Goal: Use online tool/utility: Utilize a website feature to perform a specific function

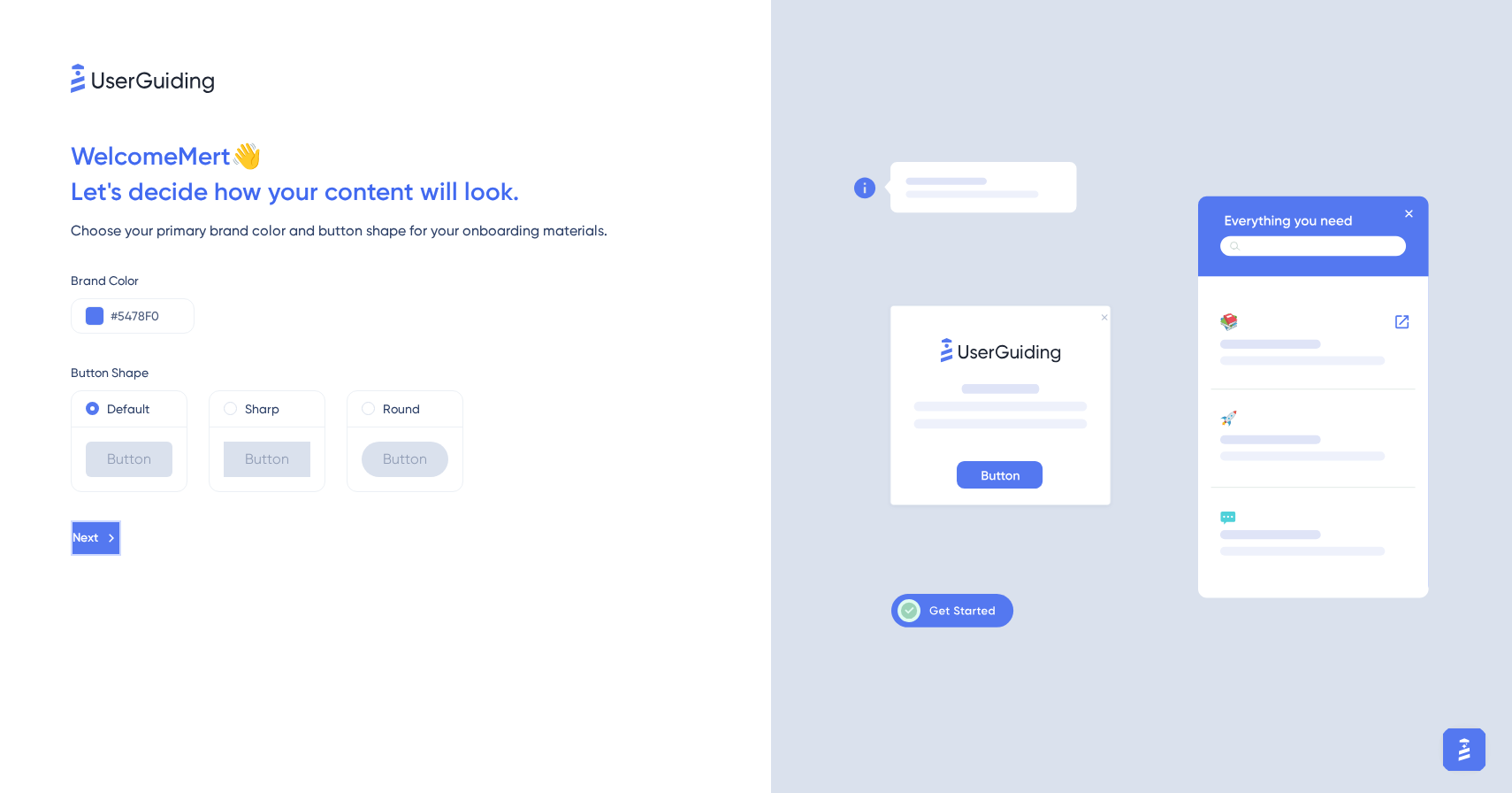
click at [121, 534] on button "Next" at bounding box center [95, 538] width 50 height 35
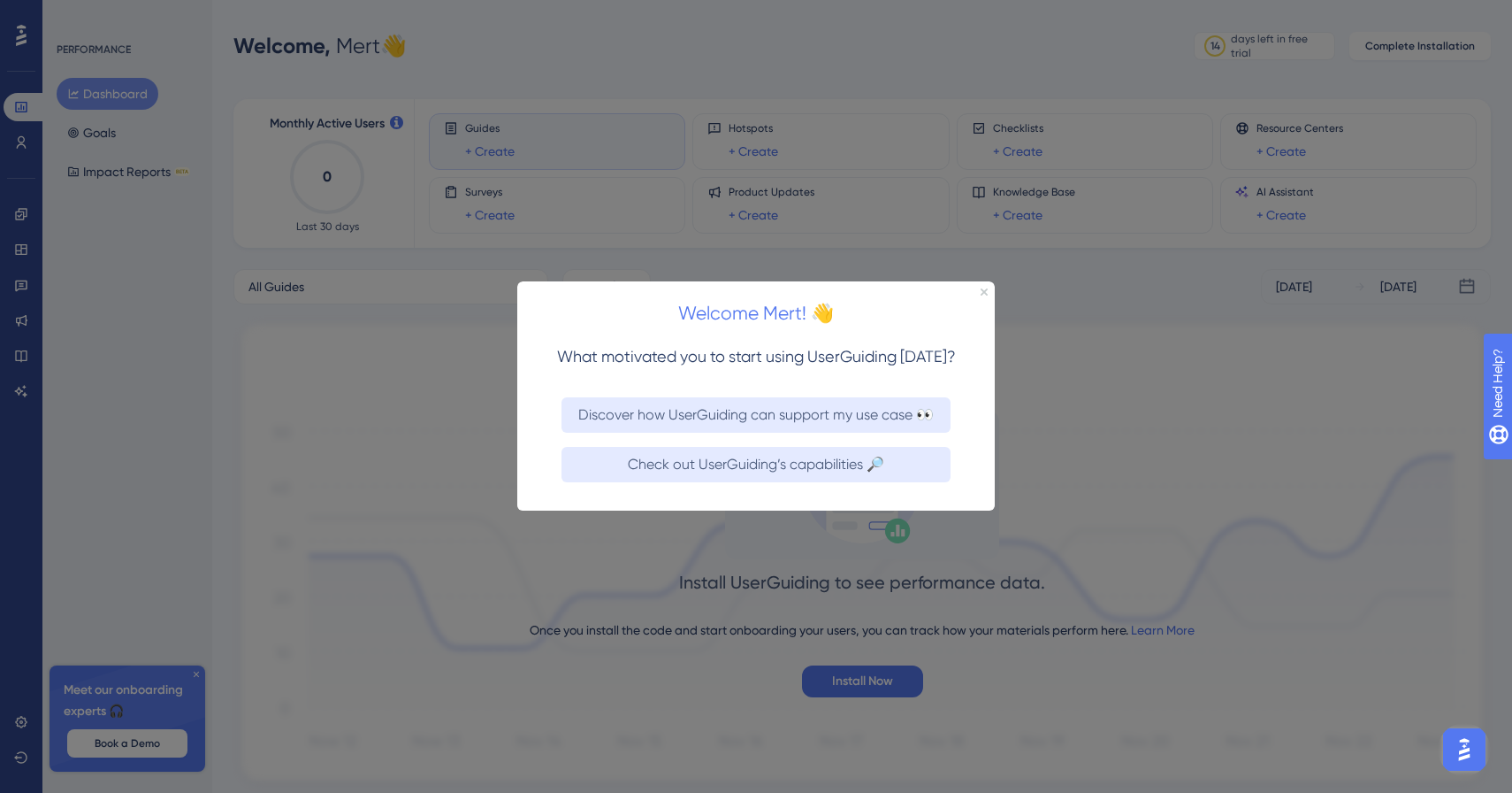
click at [295, 321] on div at bounding box center [756, 396] width 1512 height 793
click at [987, 289] on icon "Close Preview" at bounding box center [984, 292] width 7 height 7
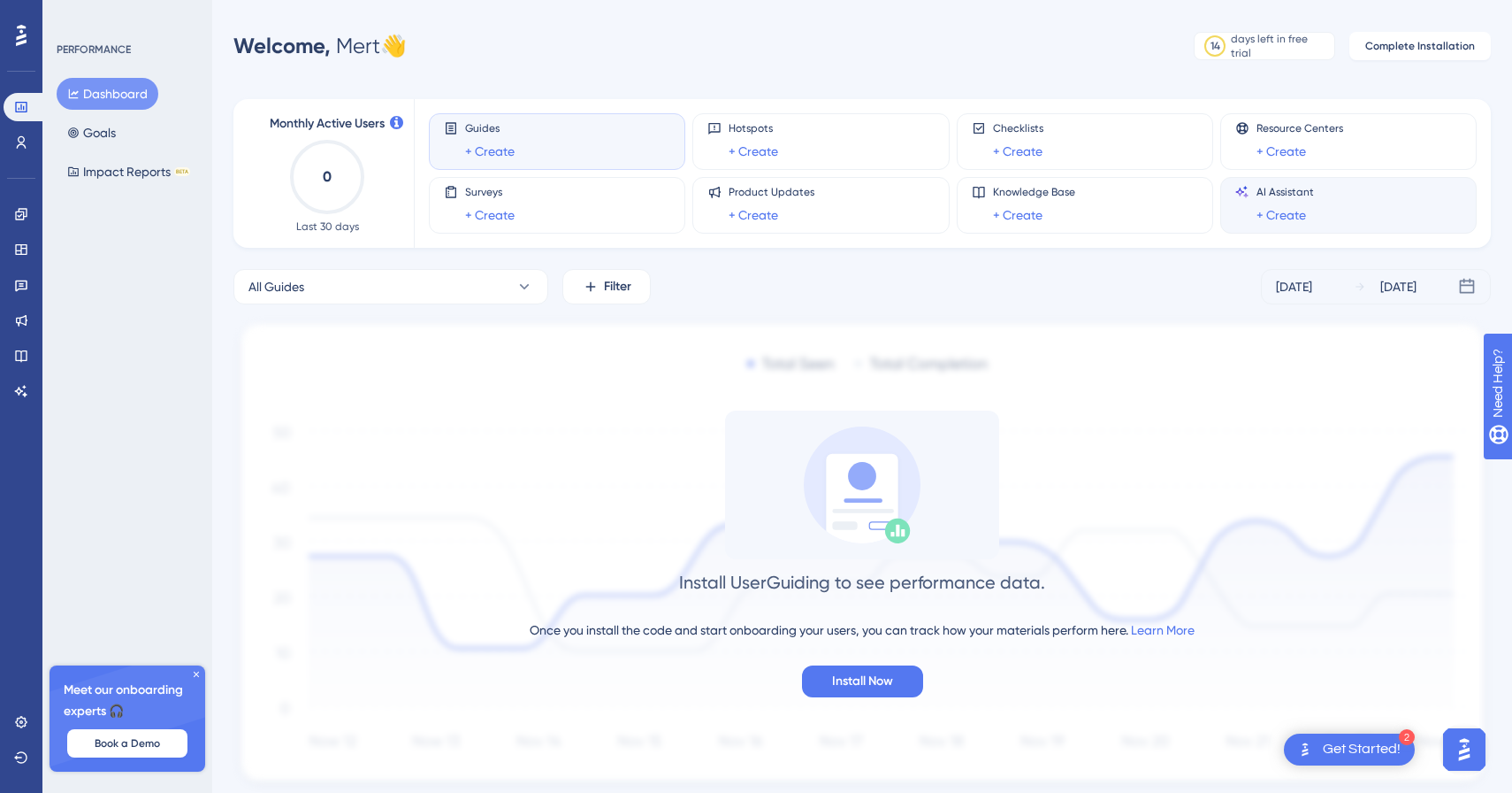
click at [1271, 202] on div "AI Assistant + Create" at bounding box center [1285, 206] width 57 height 41
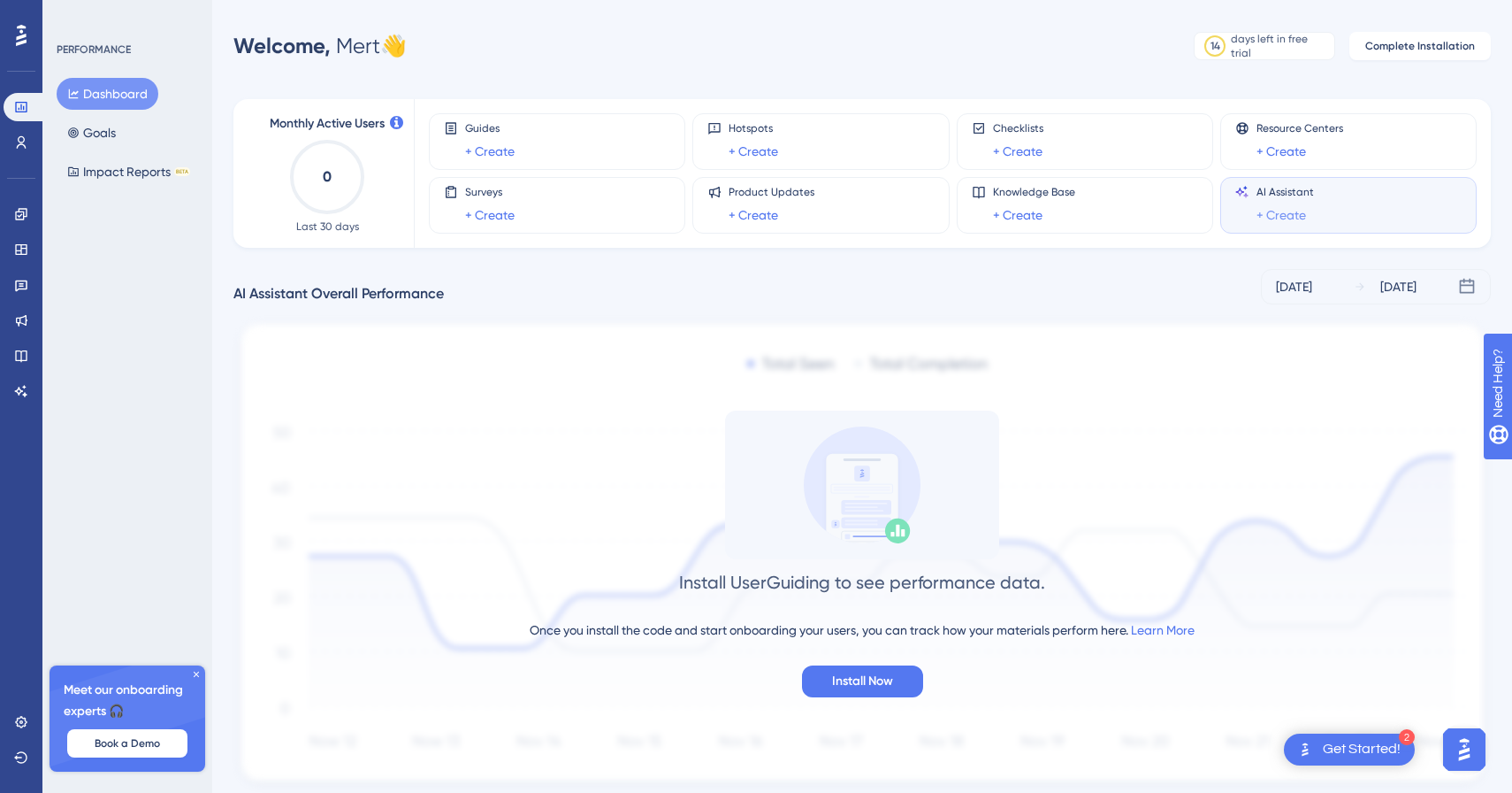
click at [1269, 210] on link "+ Create" at bounding box center [1281, 215] width 49 height 21
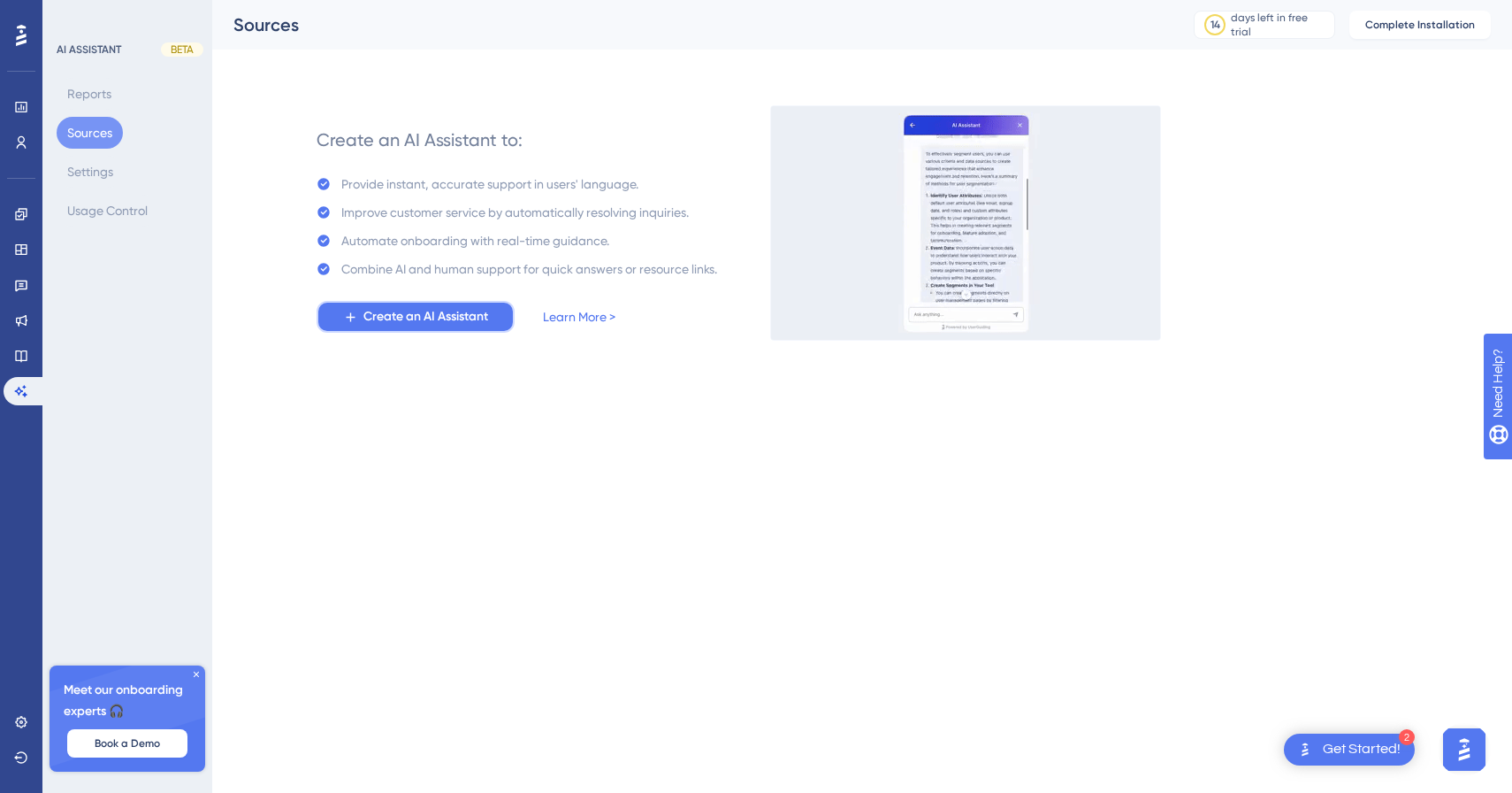
click at [420, 322] on span "Create an AI Assistant" at bounding box center [426, 316] width 125 height 21
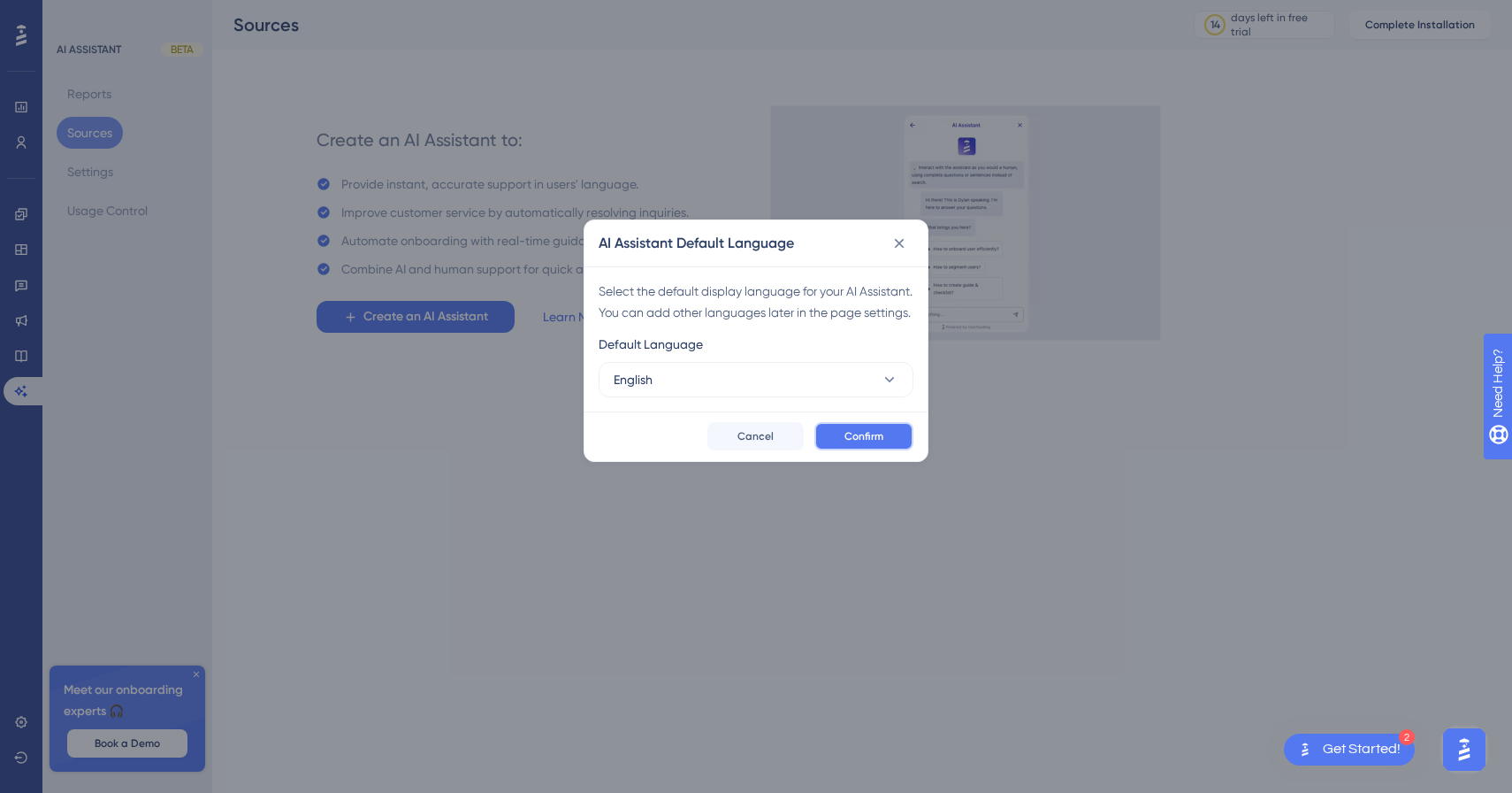
drag, startPoint x: 851, startPoint y: 463, endPoint x: 931, endPoint y: 358, distance: 132.0
click at [931, 358] on div "AI Assistant Default Language Select the default display language for your AI A…" at bounding box center [756, 396] width 1512 height 793
click at [880, 444] on span "Confirm" at bounding box center [864, 435] width 39 height 14
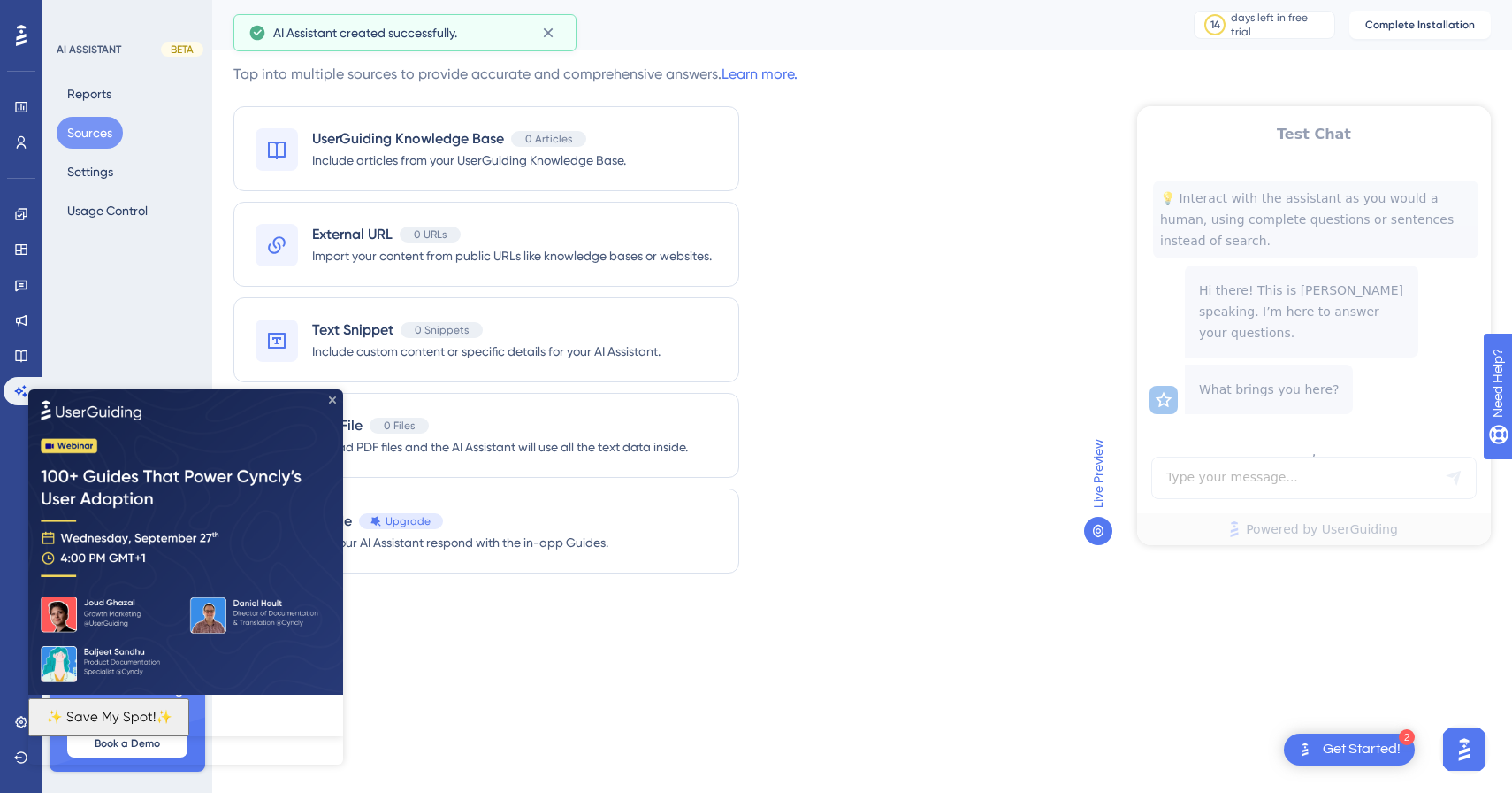
click at [329, 397] on icon "Close Preview" at bounding box center [332, 399] width 7 height 7
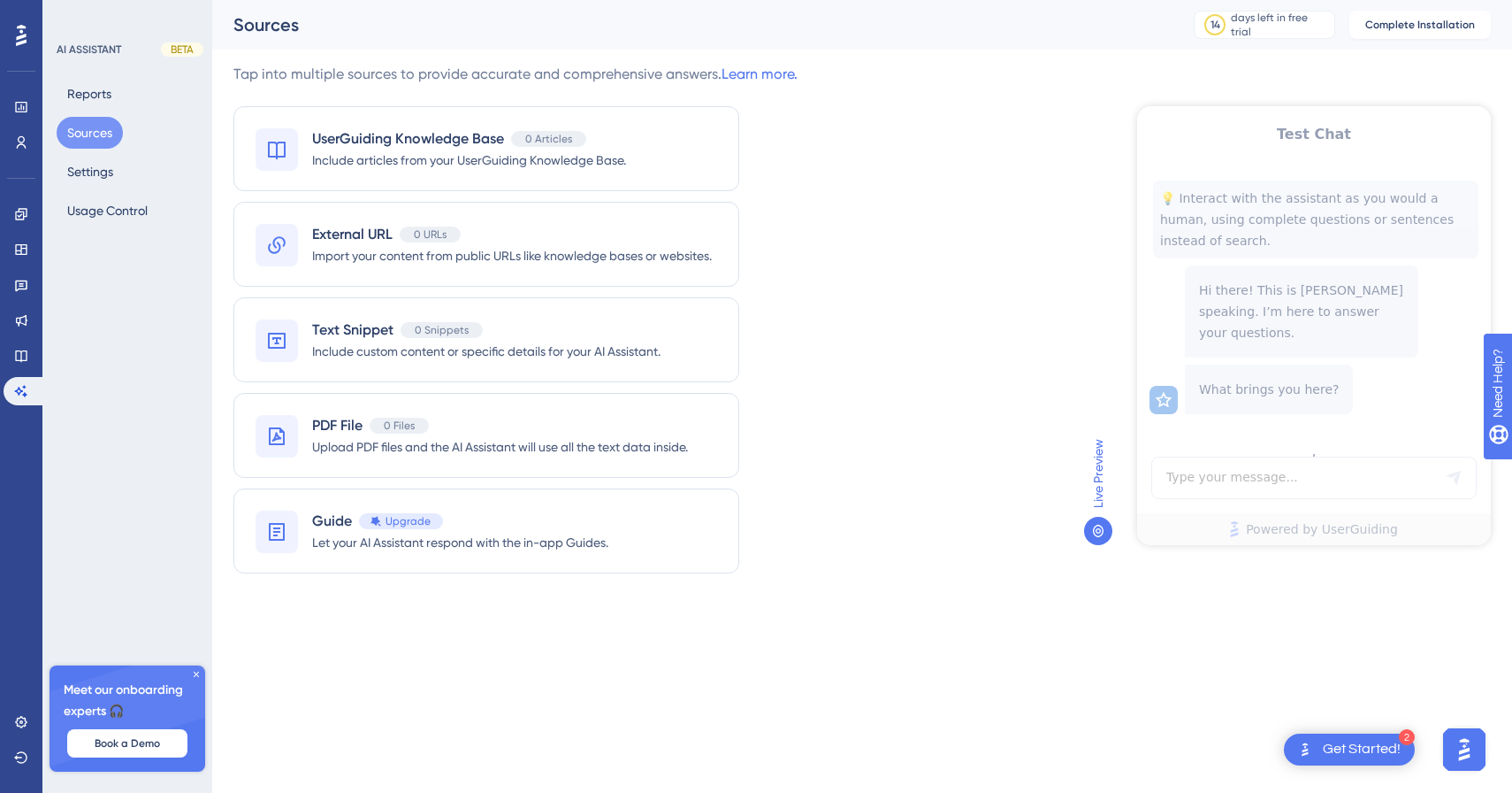
click at [192, 676] on icon at bounding box center [195, 673] width 10 height 10
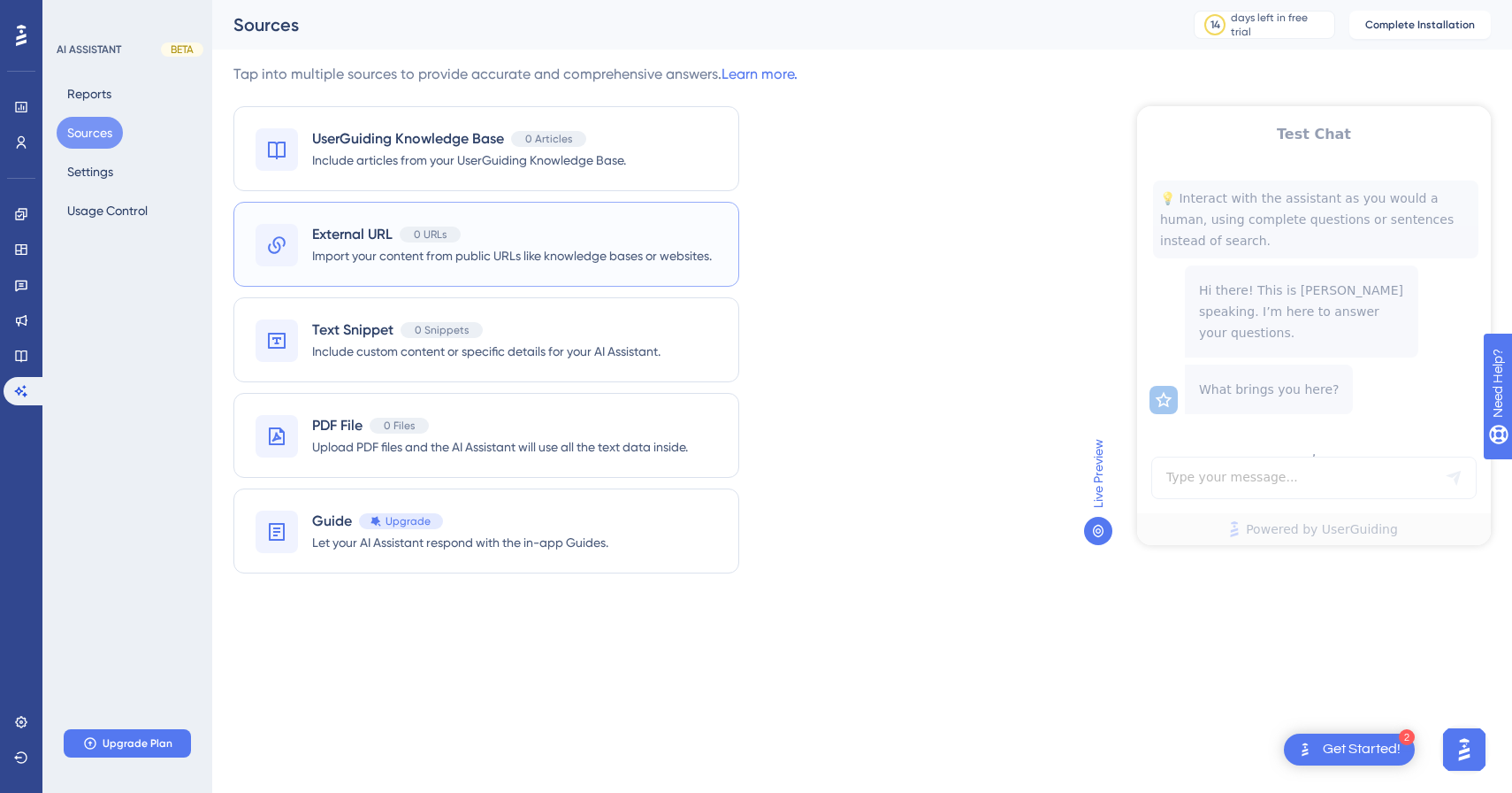
click at [495, 240] on div "External URL 0 URLs" at bounding box center [512, 234] width 400 height 21
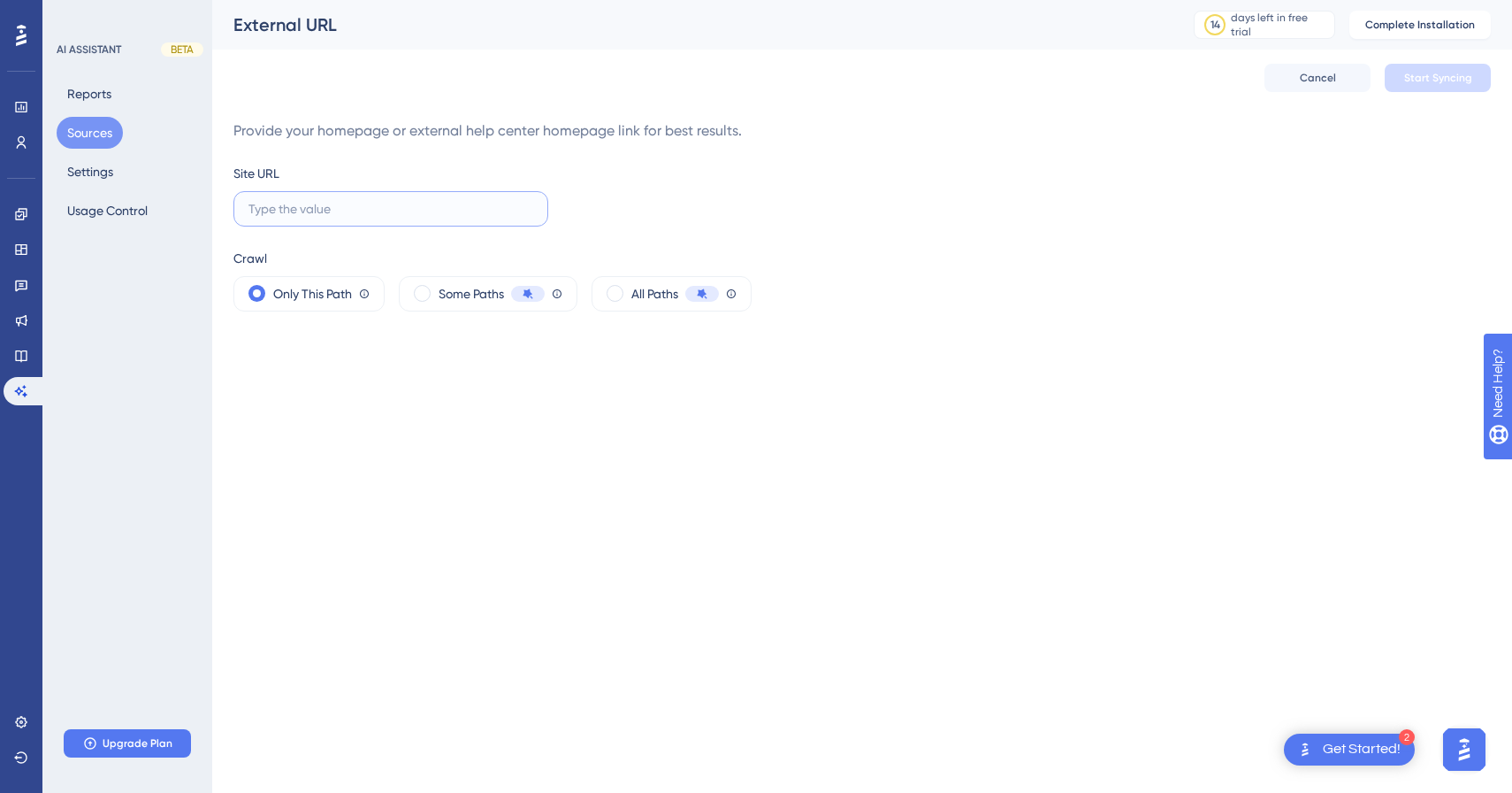
click at [403, 211] on input "text" at bounding box center [391, 208] width 285 height 19
click at [641, 287] on span "All Paths" at bounding box center [655, 294] width 47 height 21
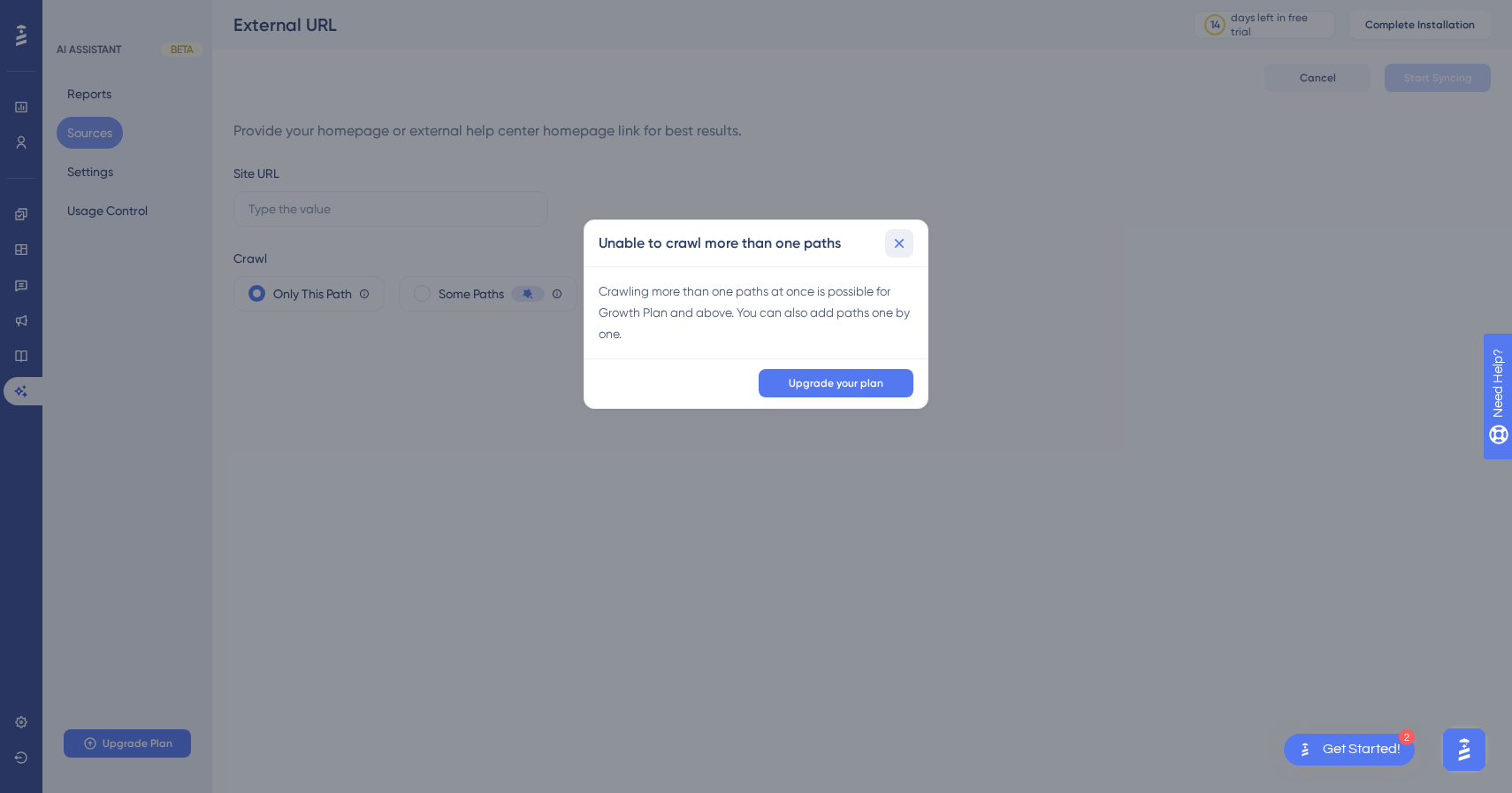
click at [903, 246] on icon at bounding box center [900, 244] width 10 height 10
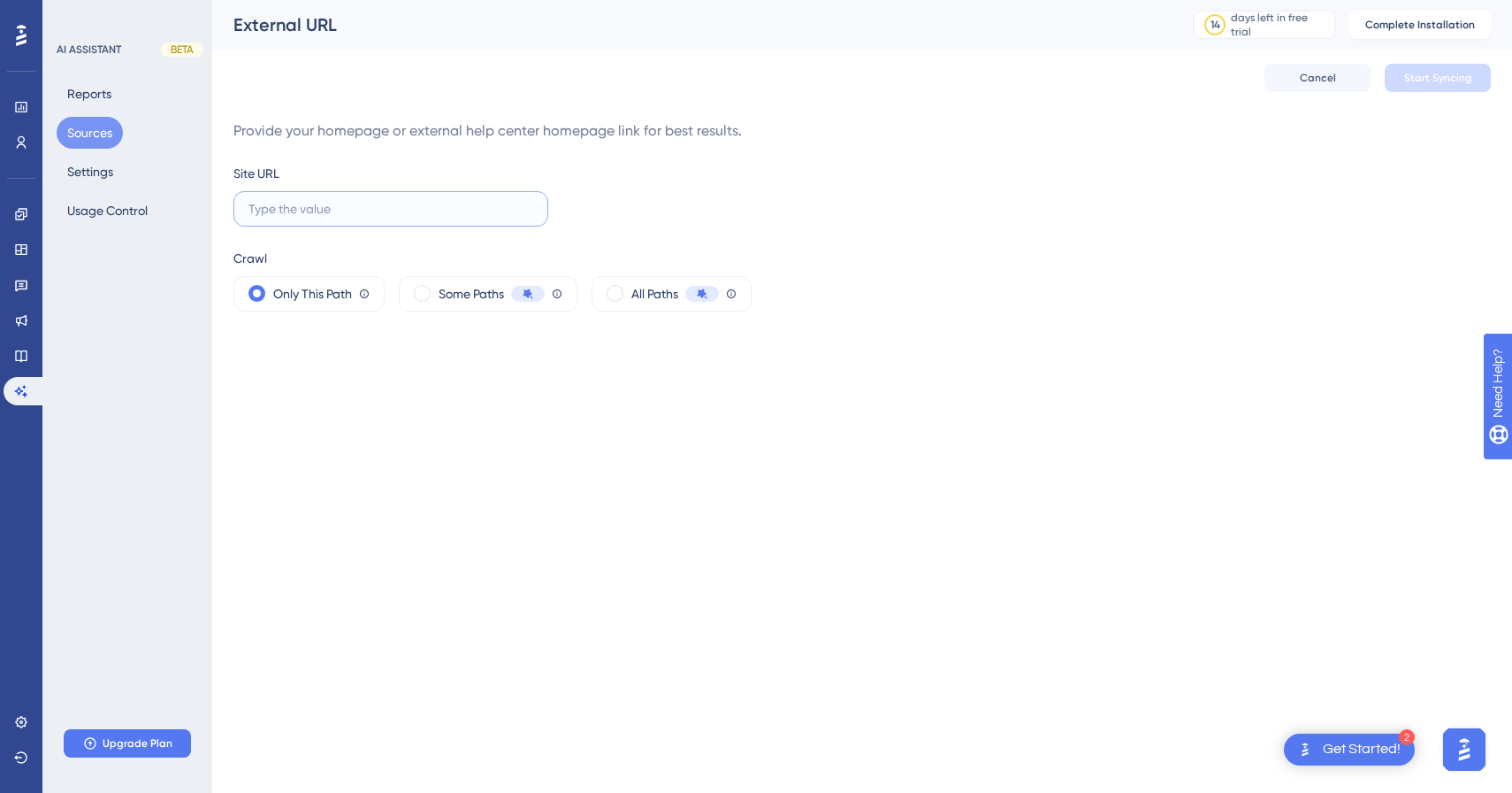
click at [487, 205] on input "text" at bounding box center [391, 208] width 285 height 19
paste input "[URL][DOMAIN_NAME]"
type input "[URL][DOMAIN_NAME]"
click at [1439, 77] on span "Start Syncing" at bounding box center [1439, 77] width 69 height 14
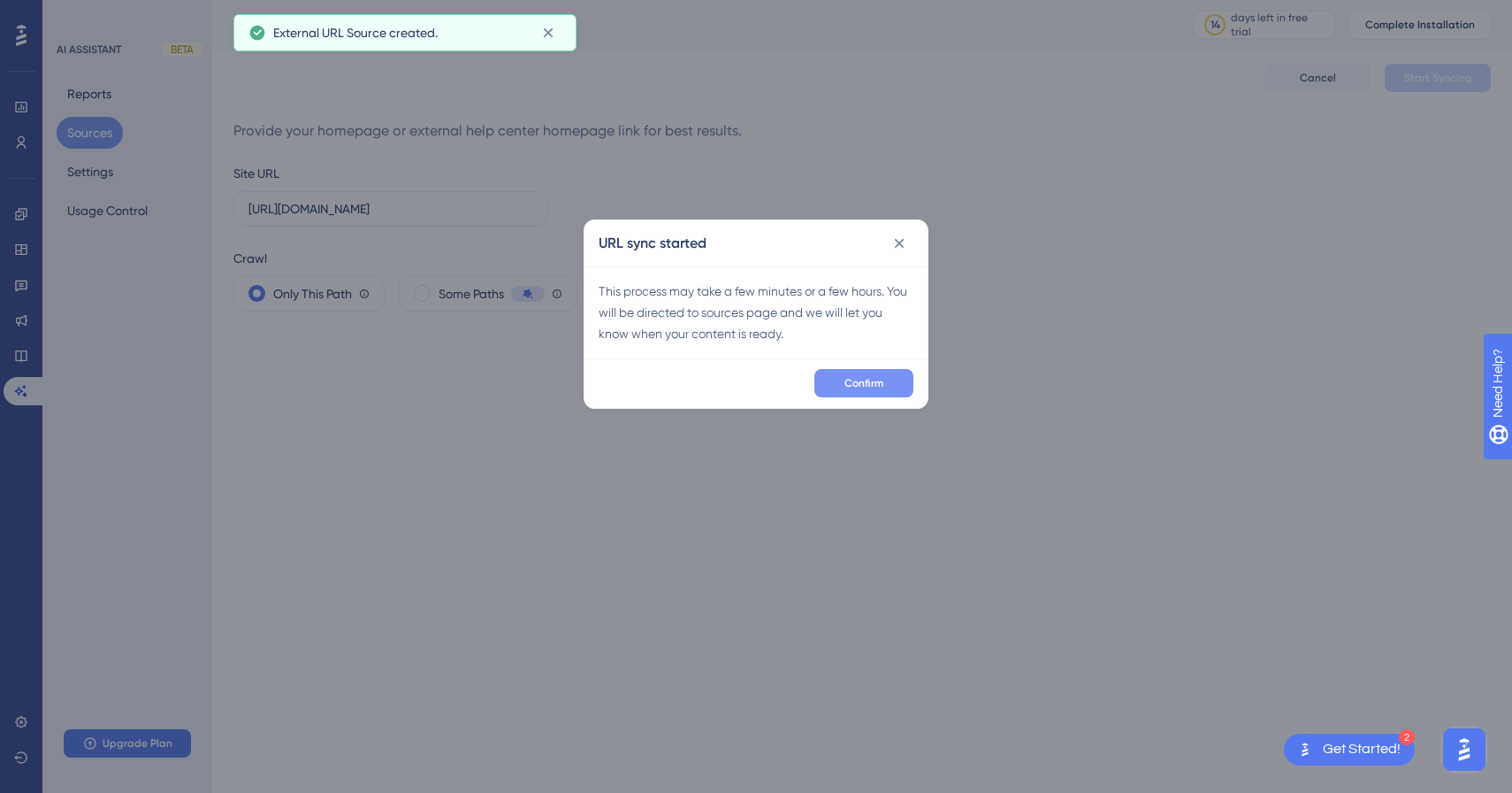
click at [870, 384] on span "Confirm" at bounding box center [864, 383] width 39 height 14
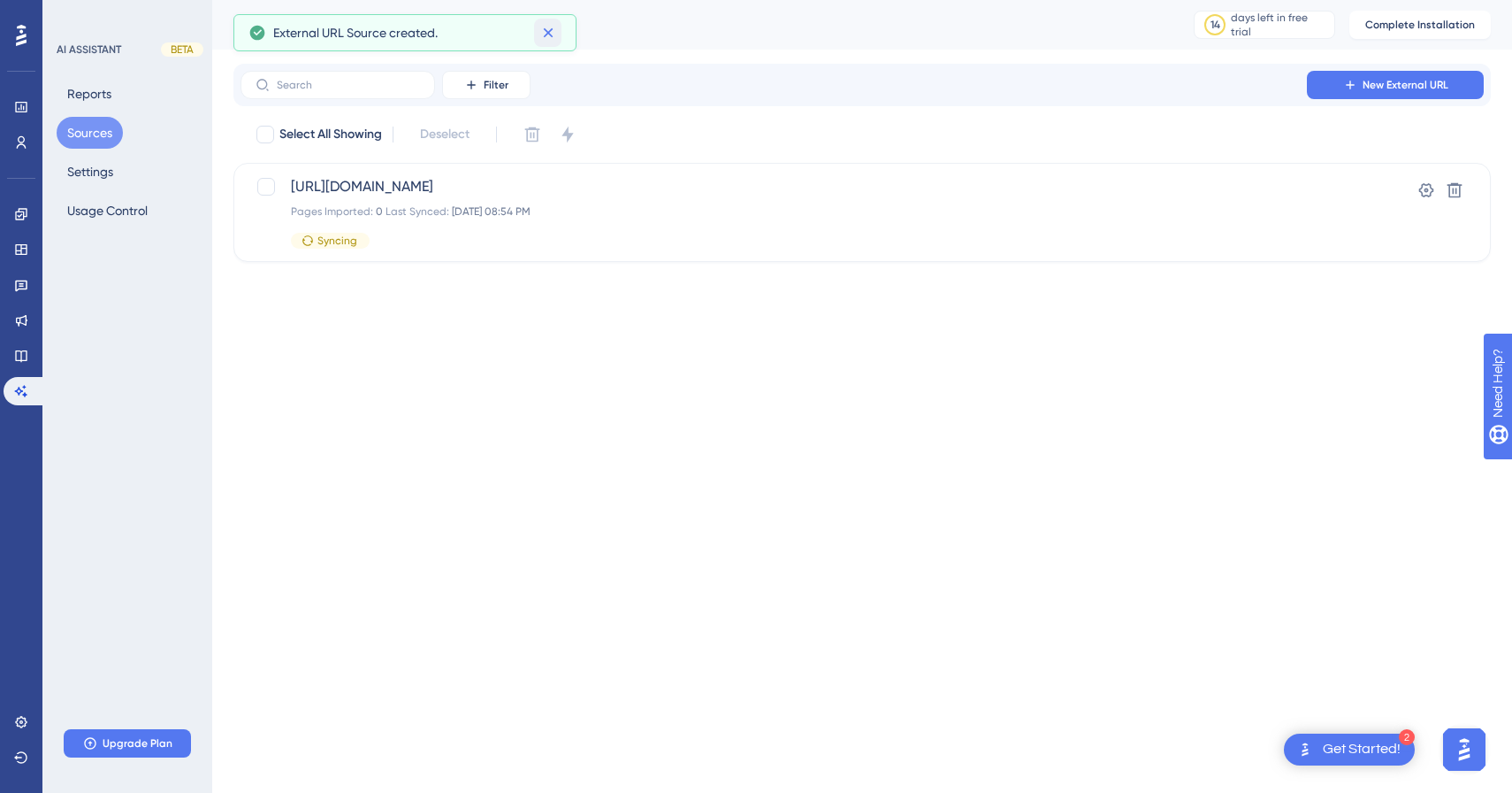
click at [551, 34] on icon at bounding box center [548, 32] width 18 height 18
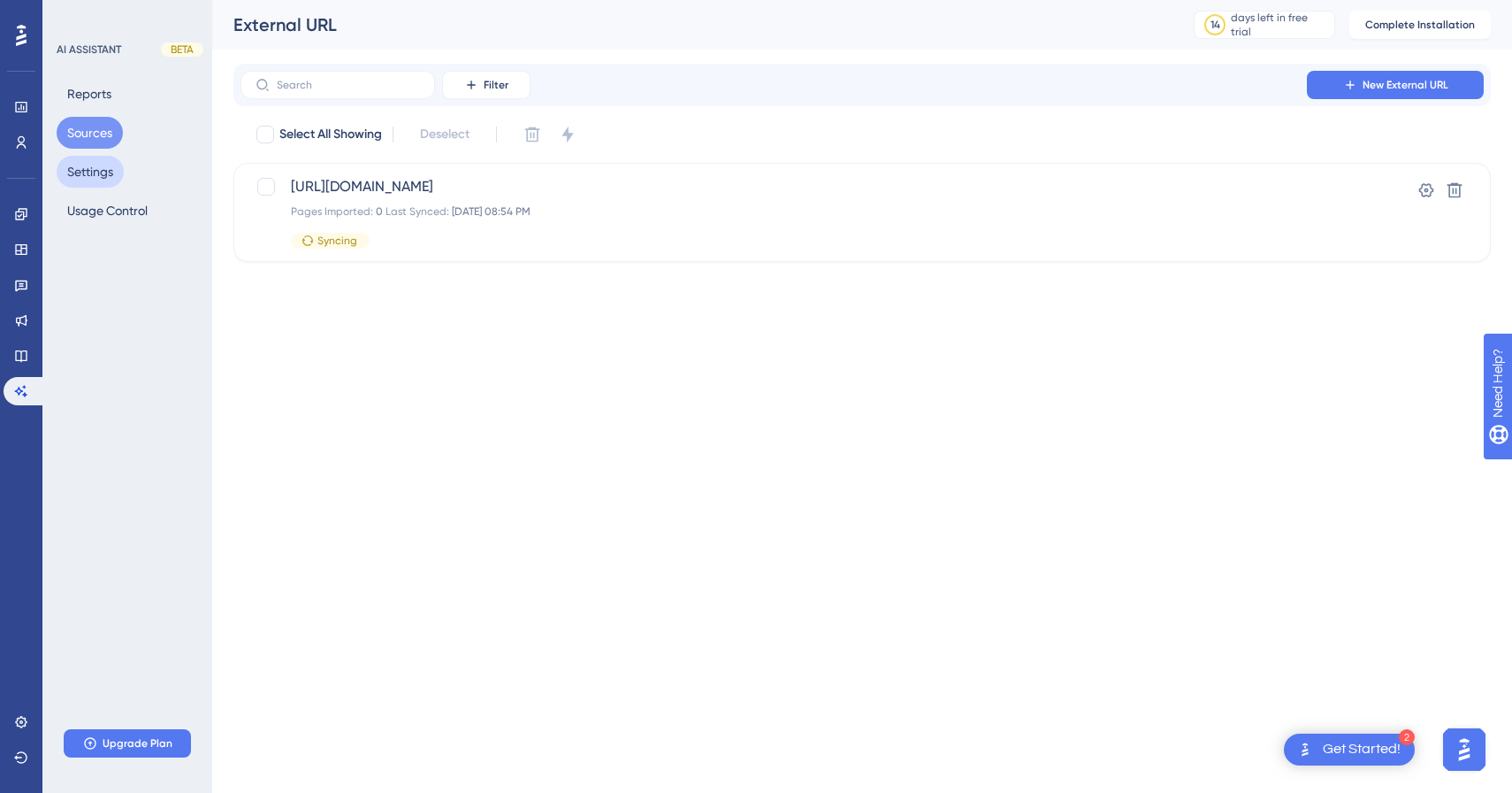
click at [119, 165] on button "Settings" at bounding box center [90, 171] width 68 height 31
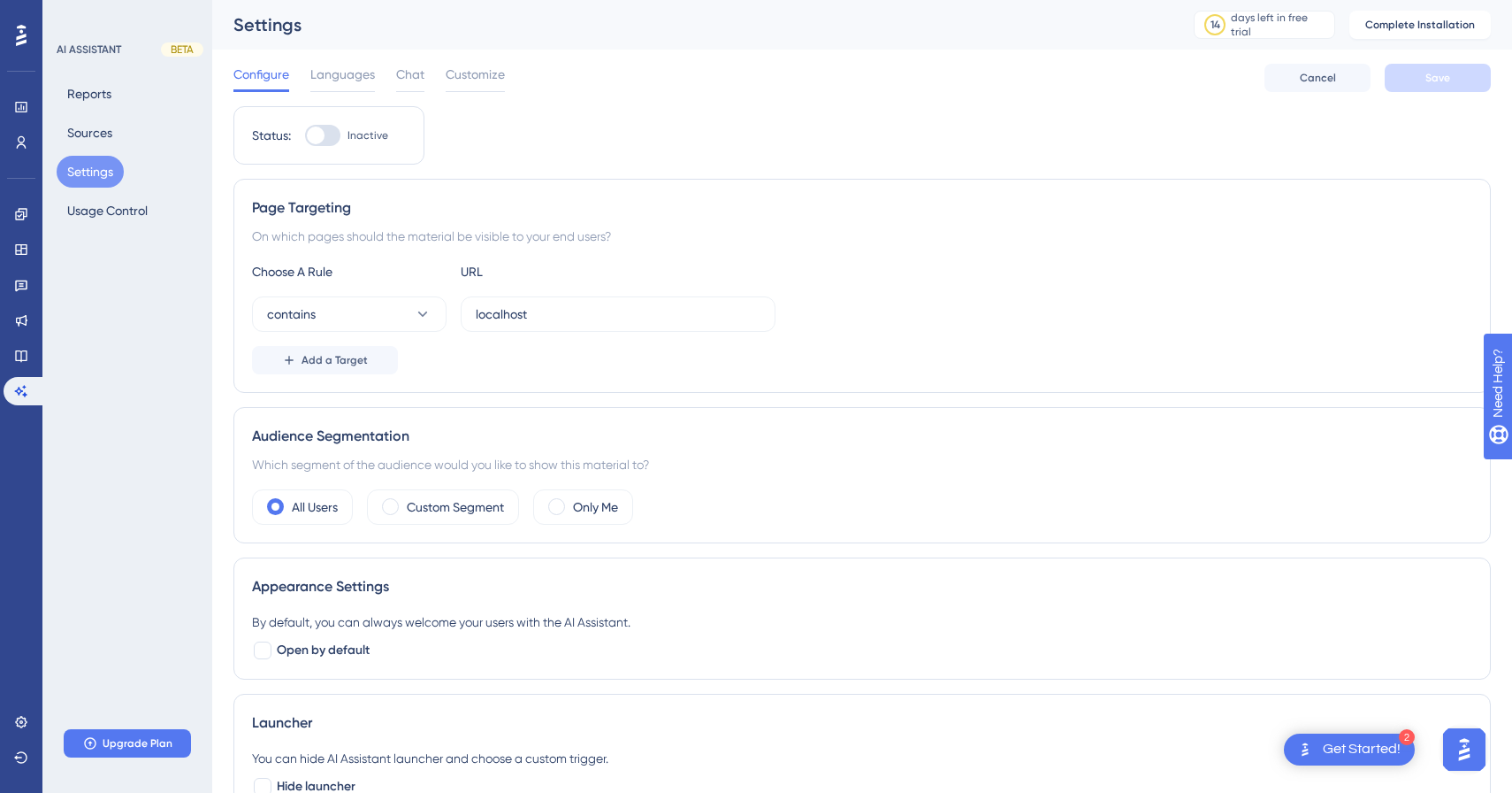
click at [424, 73] on div "Configure Languages Chat Customize" at bounding box center [369, 78] width 271 height 29
click at [416, 75] on span "Chat" at bounding box center [410, 74] width 29 height 21
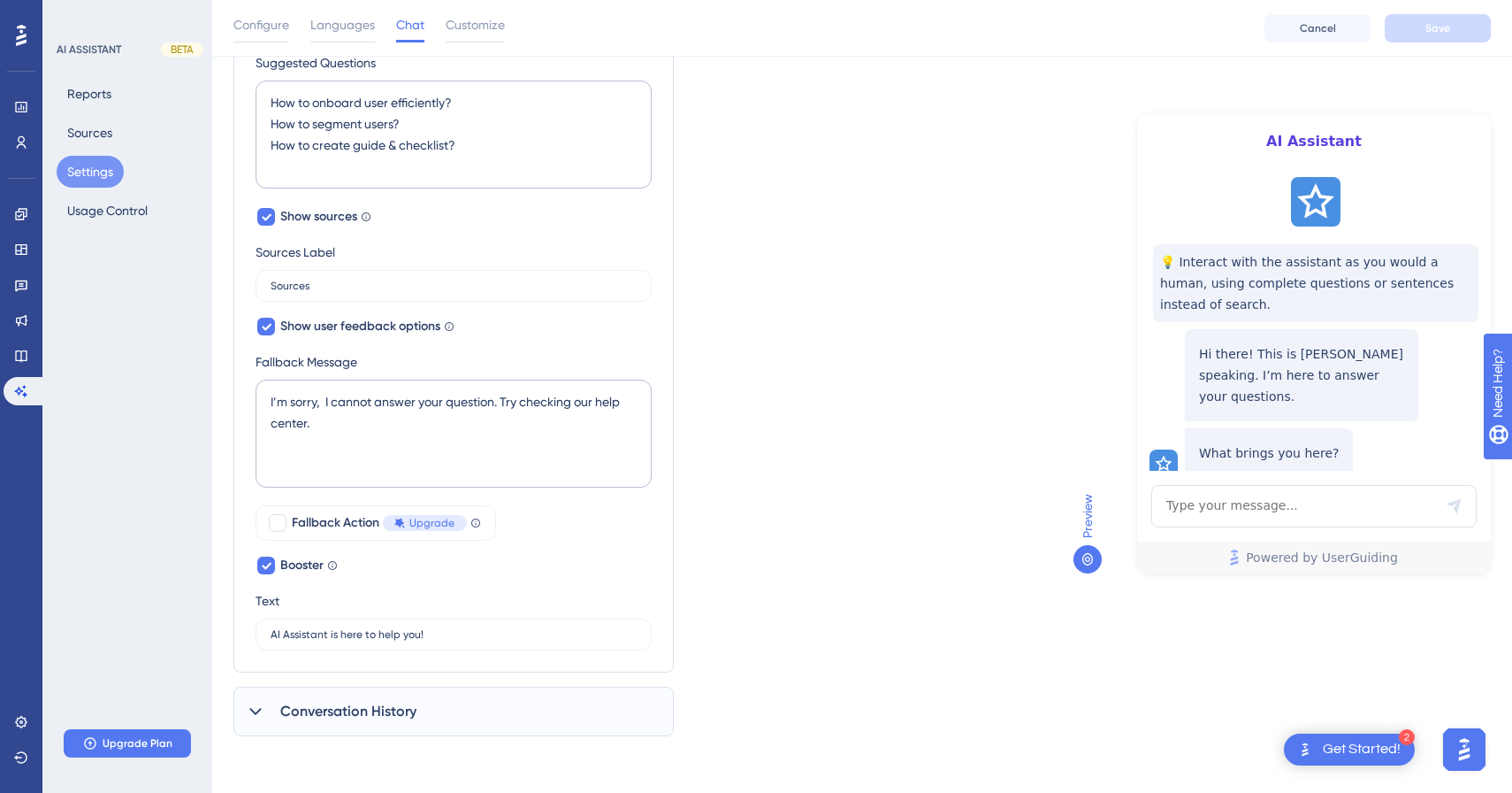
click at [486, 693] on div "Conversation History" at bounding box center [454, 711] width 441 height 49
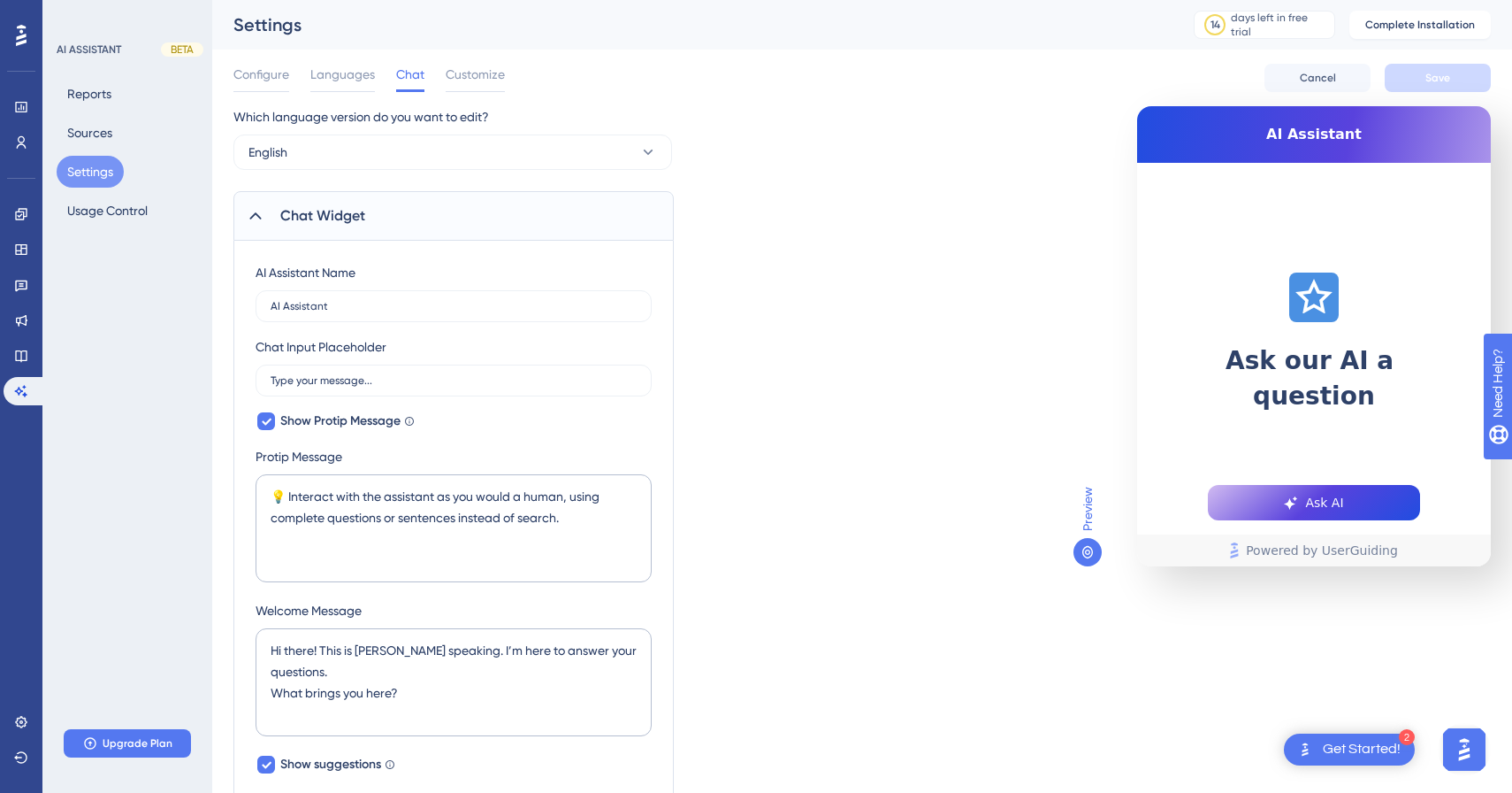
click at [481, 56] on div "Configure Languages Chat Customize Cancel Save" at bounding box center [862, 77] width 1257 height 57
click at [470, 79] on span "Customize" at bounding box center [475, 74] width 59 height 21
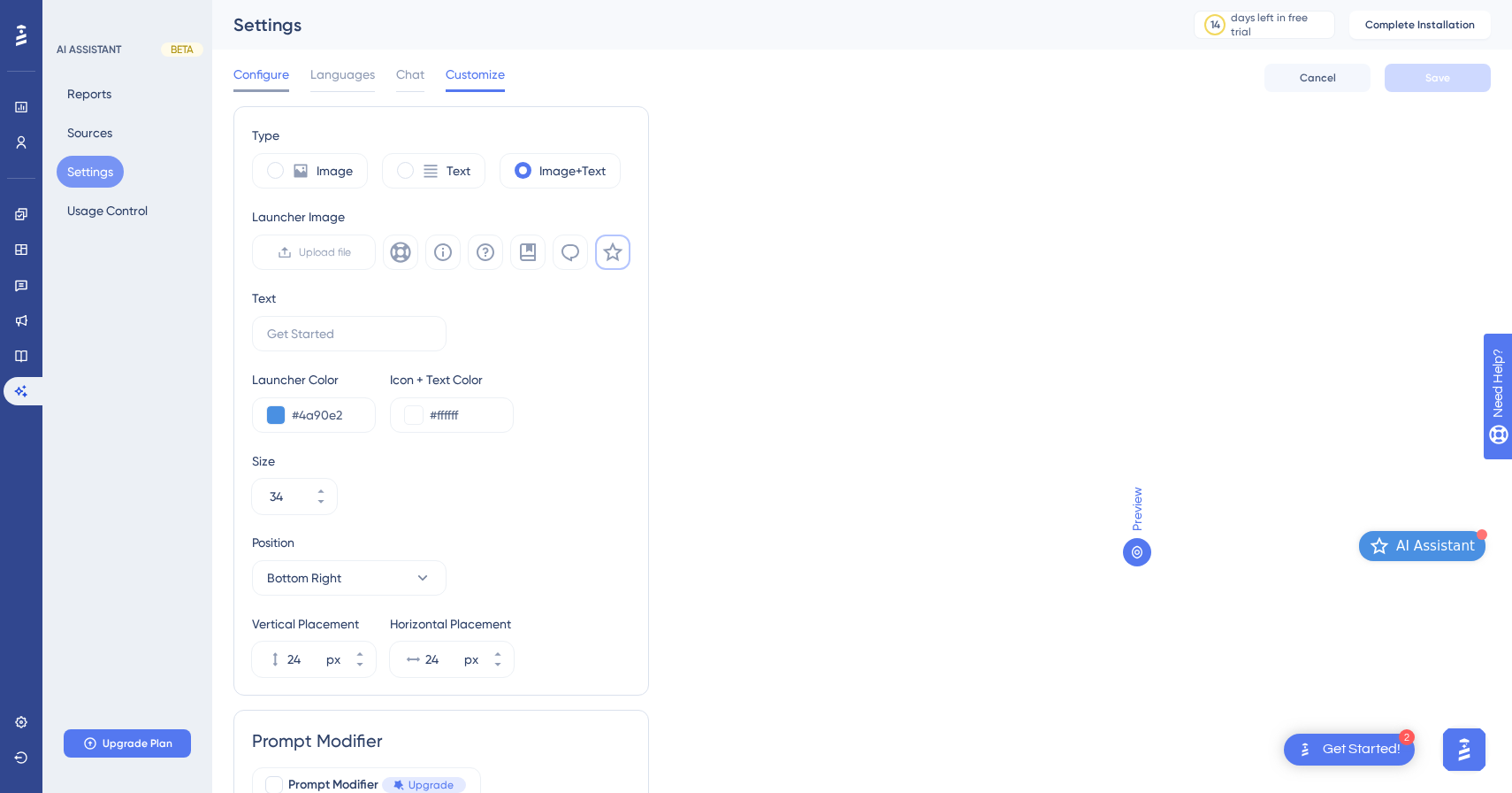
click at [264, 75] on span "Configure" at bounding box center [261, 74] width 56 height 21
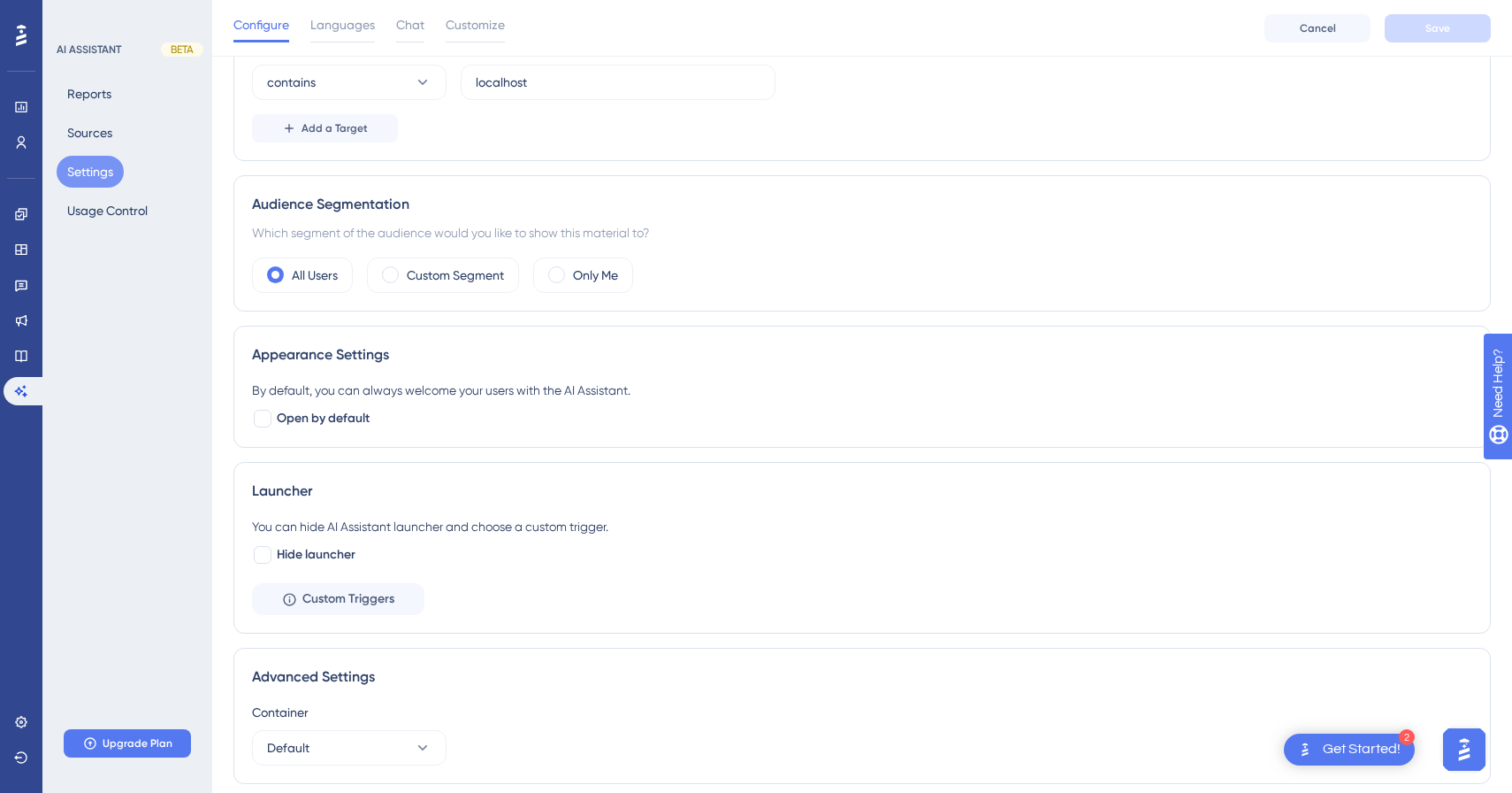
scroll to position [280, 0]
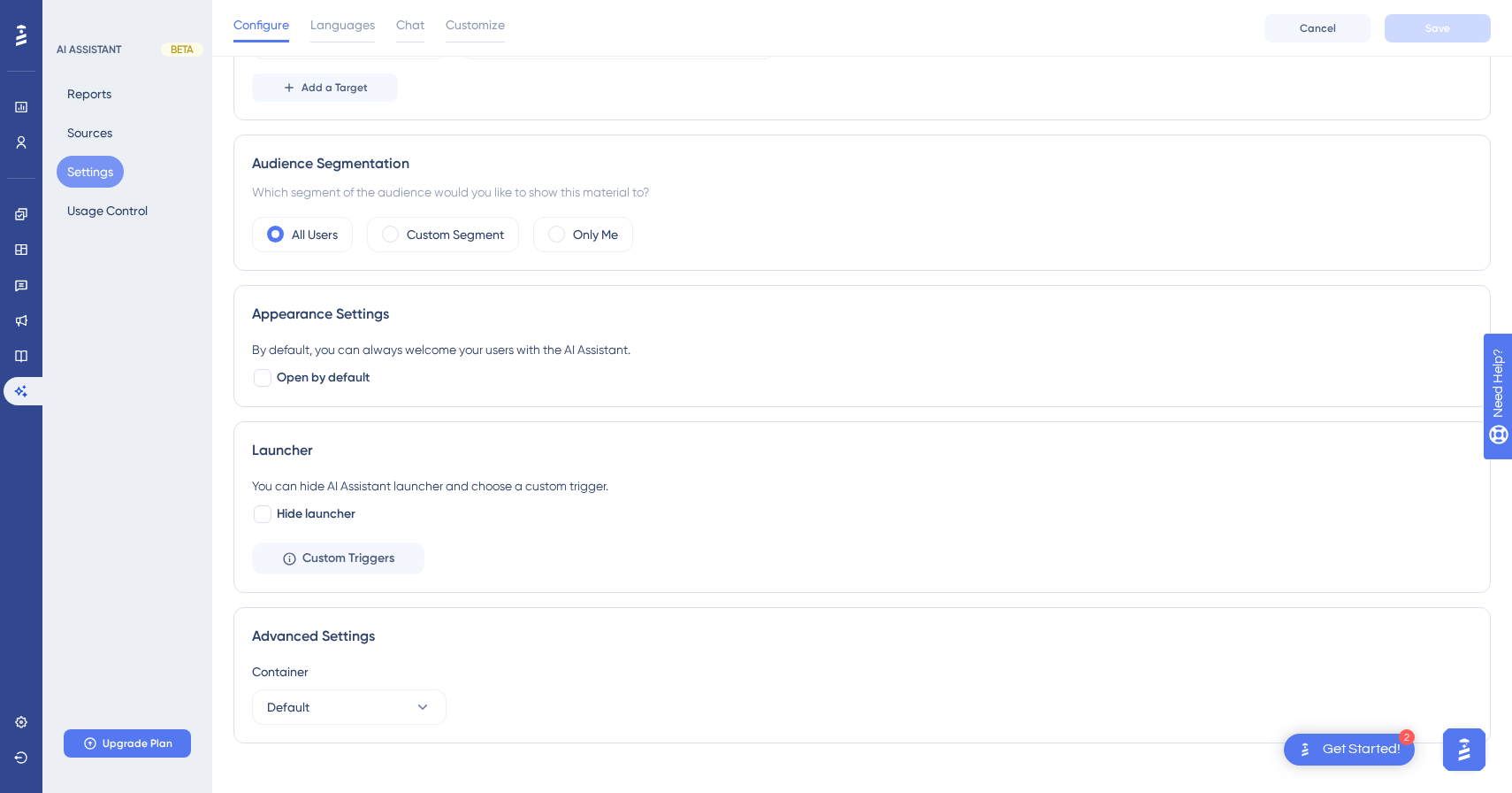
click at [495, 256] on div "Audience Segmentation Which segment of the audience would you like to show this…" at bounding box center [862, 202] width 1257 height 136
click at [500, 234] on label "Custom Segment" at bounding box center [455, 234] width 97 height 21
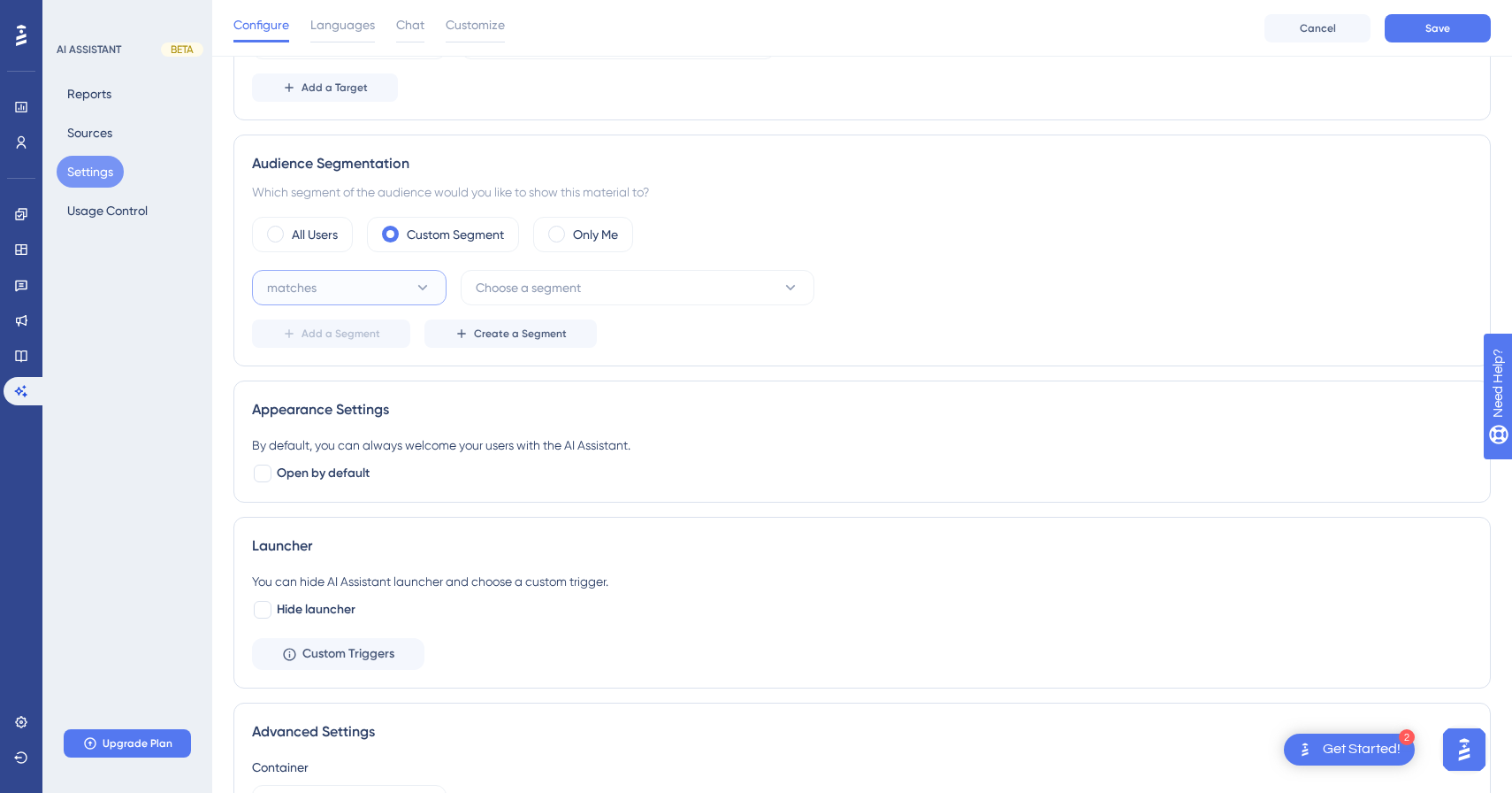
click at [394, 292] on button "matches" at bounding box center [349, 287] width 194 height 35
click at [517, 287] on span "Choose a segment" at bounding box center [529, 287] width 106 height 21
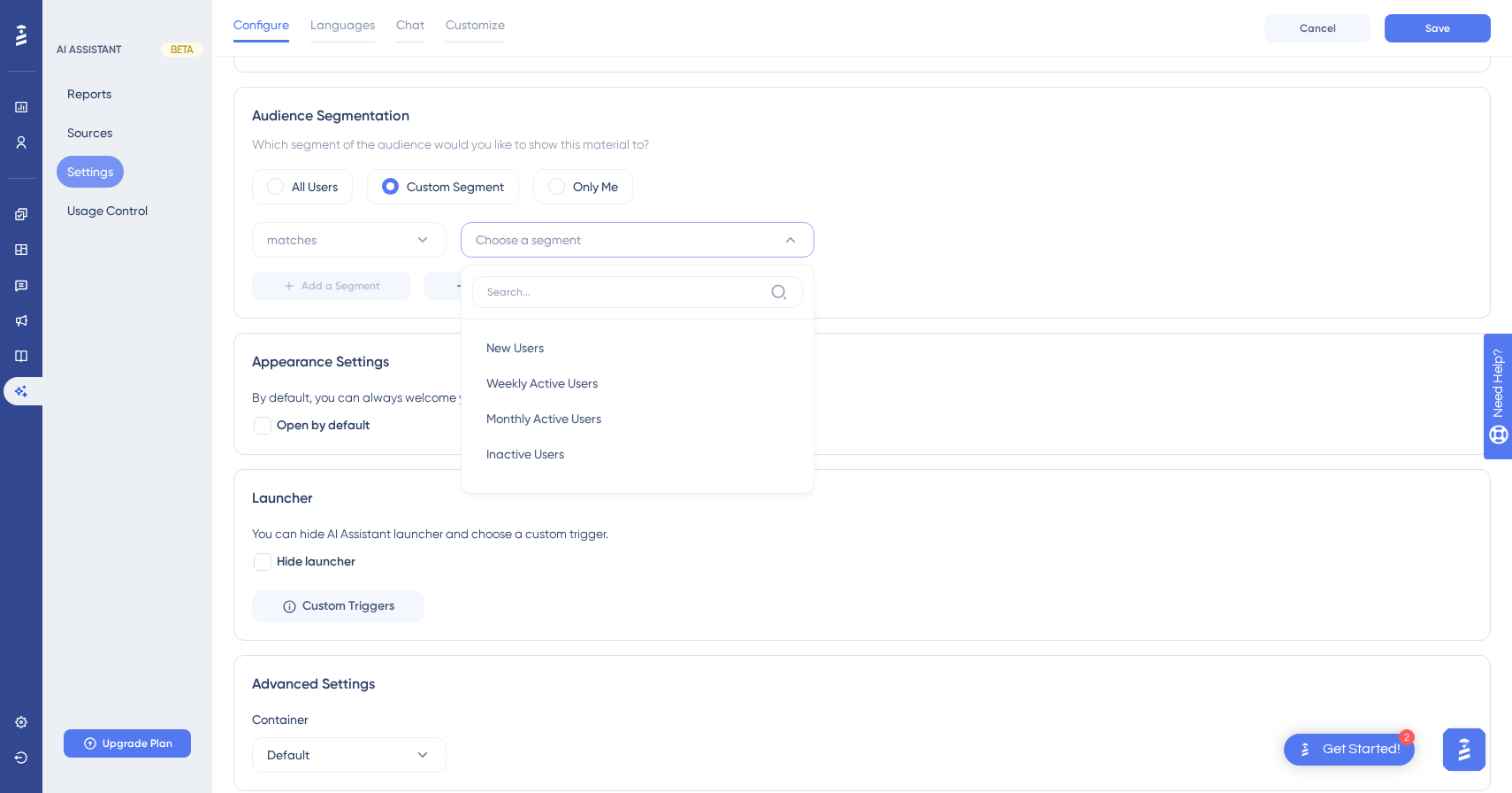
click at [719, 237] on button "Choose a segment" at bounding box center [638, 240] width 354 height 35
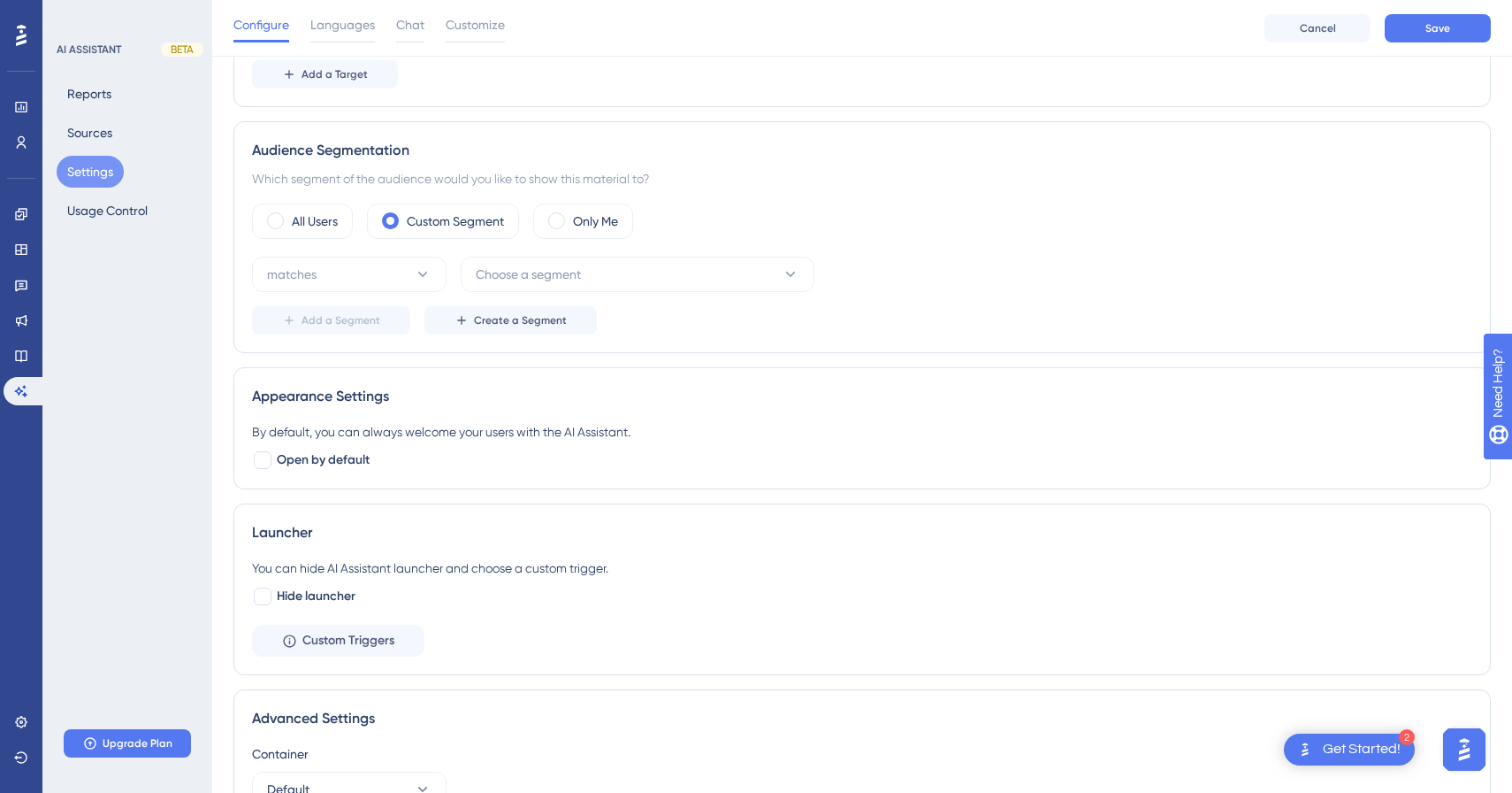
scroll to position [0, 0]
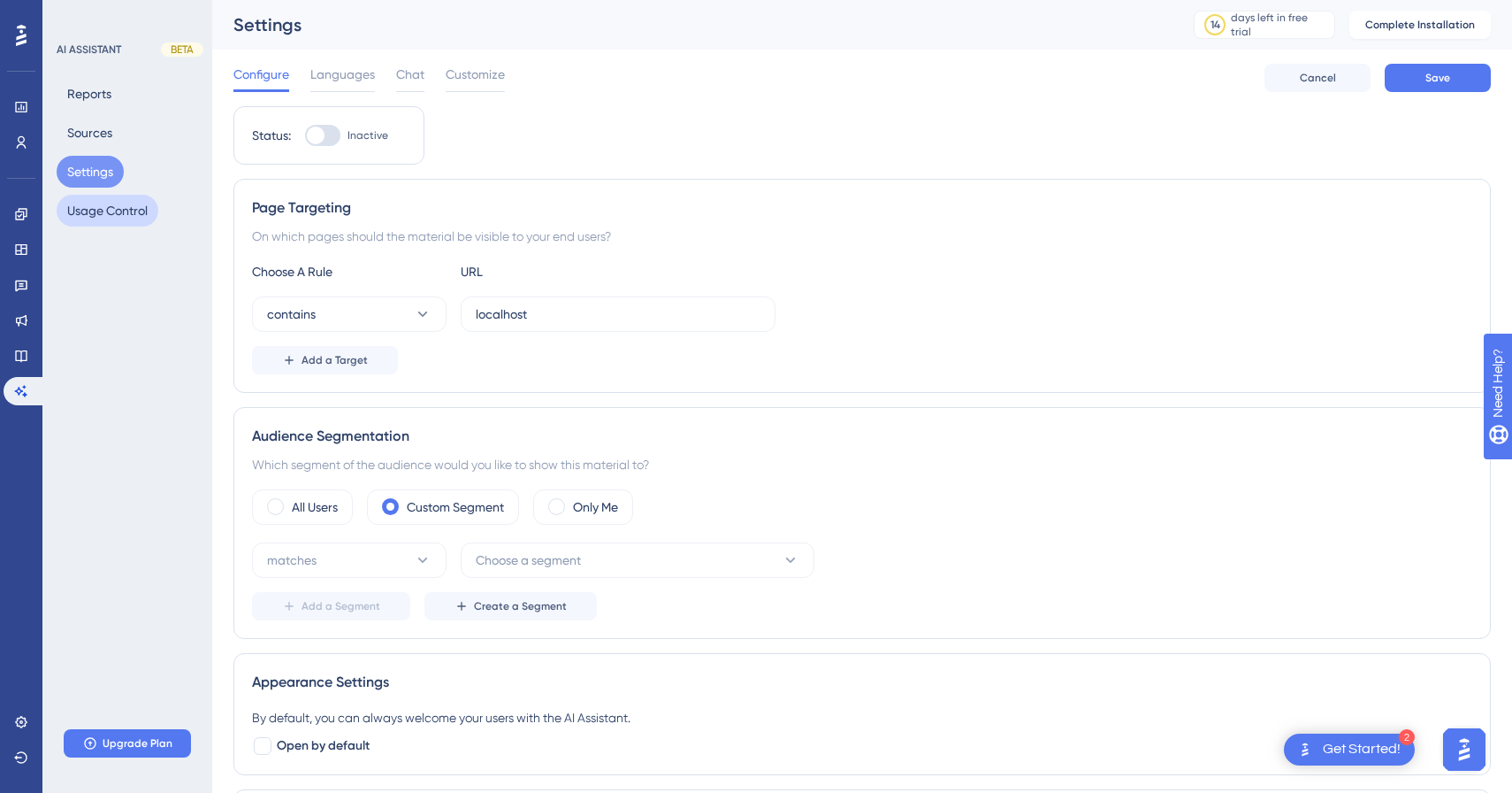
click at [122, 207] on button "Usage Control" at bounding box center [107, 210] width 102 height 31
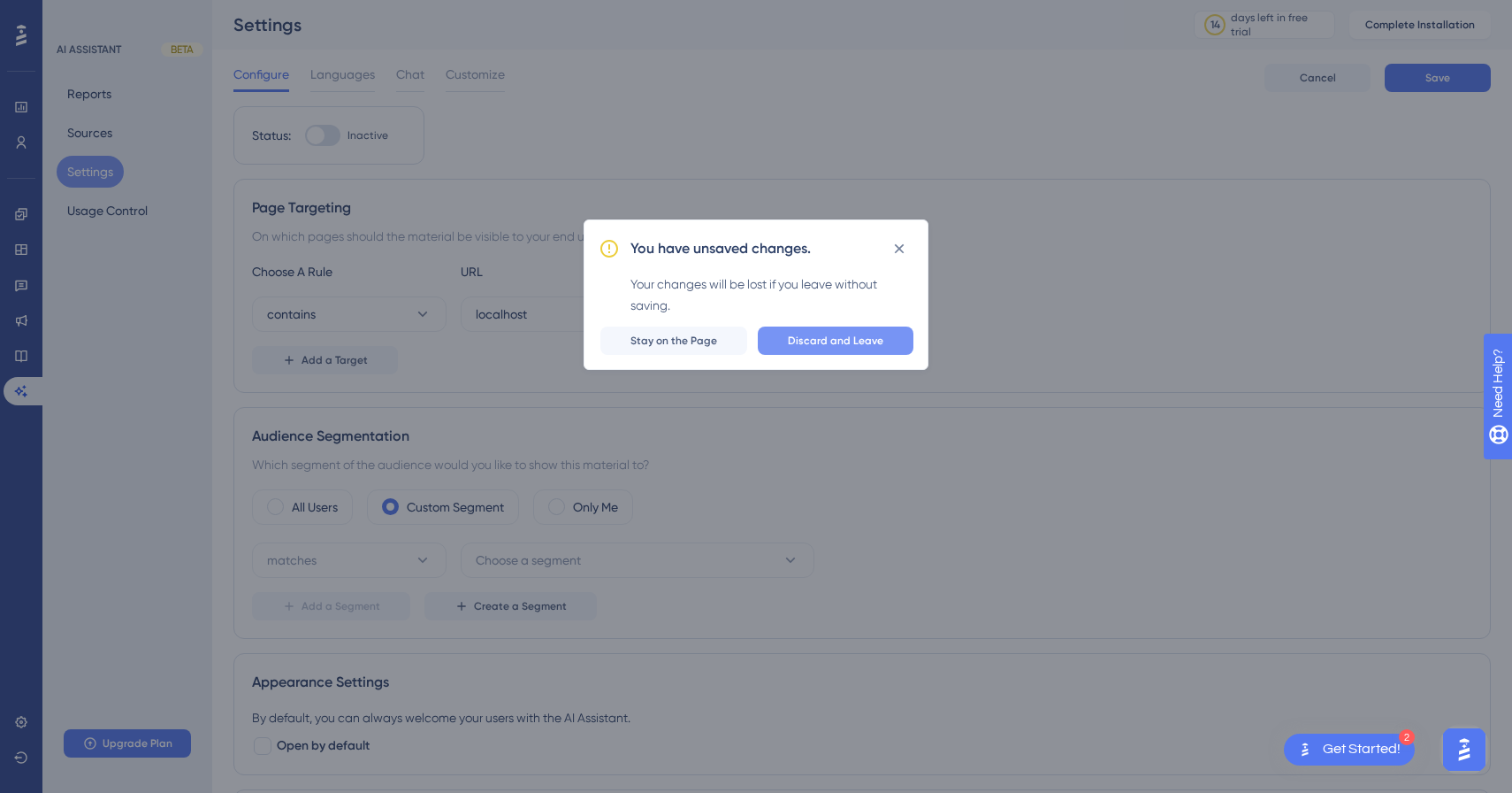
click at [801, 340] on span "Discard and Leave" at bounding box center [835, 340] width 95 height 14
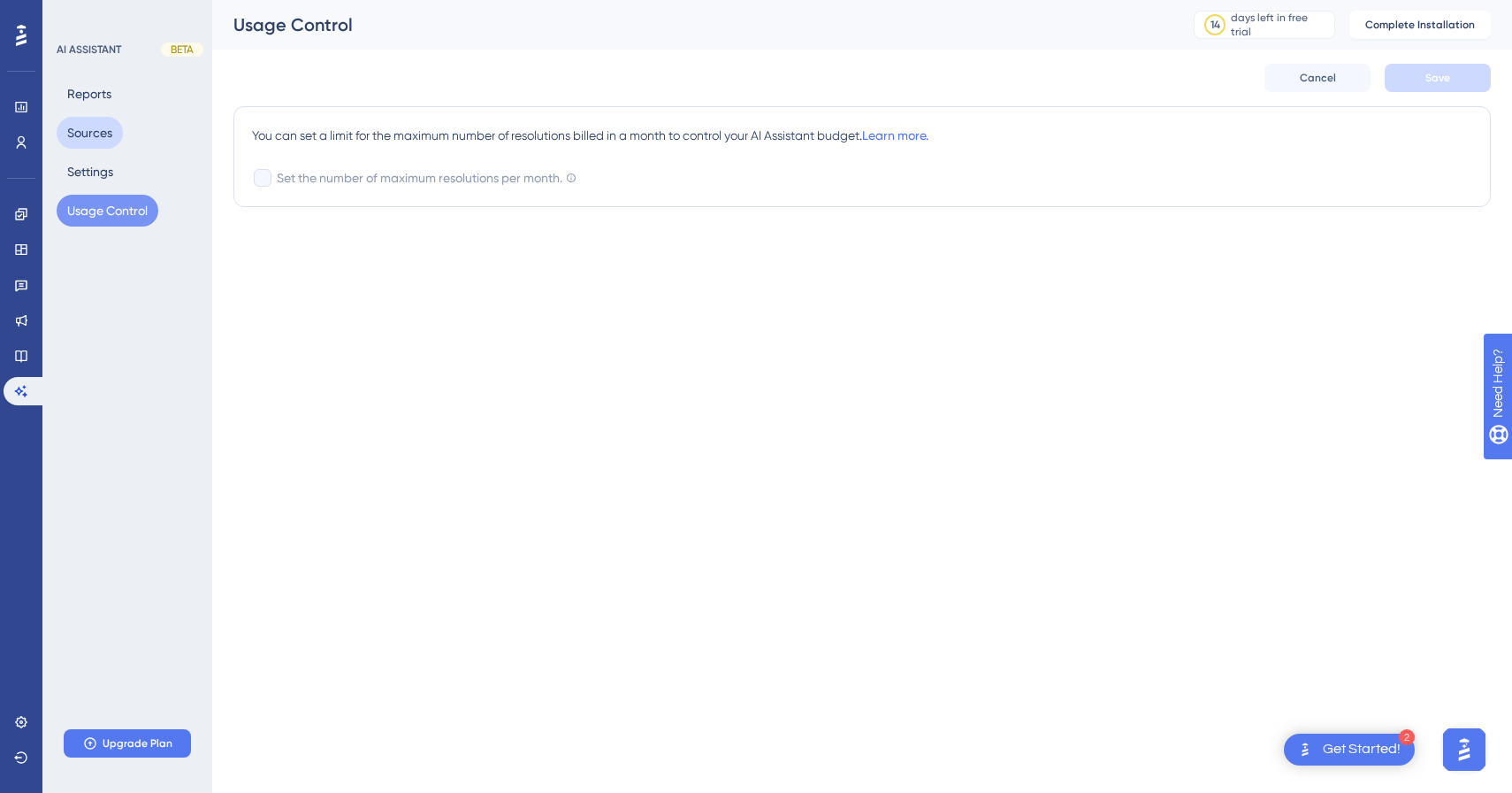
click at [108, 129] on button "Sources" at bounding box center [90, 132] width 67 height 31
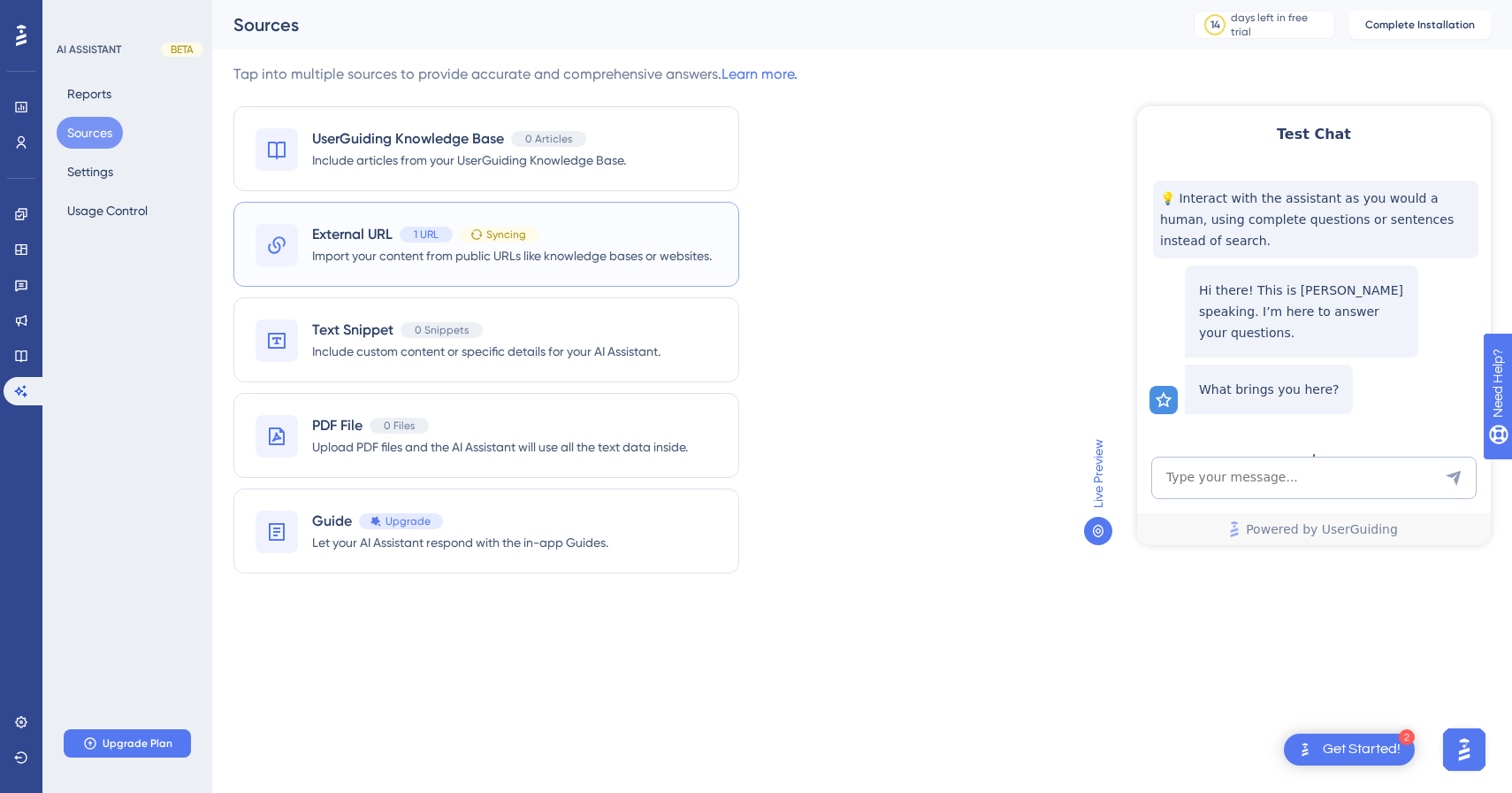
click at [465, 241] on div "Syncing" at bounding box center [499, 234] width 79 height 16
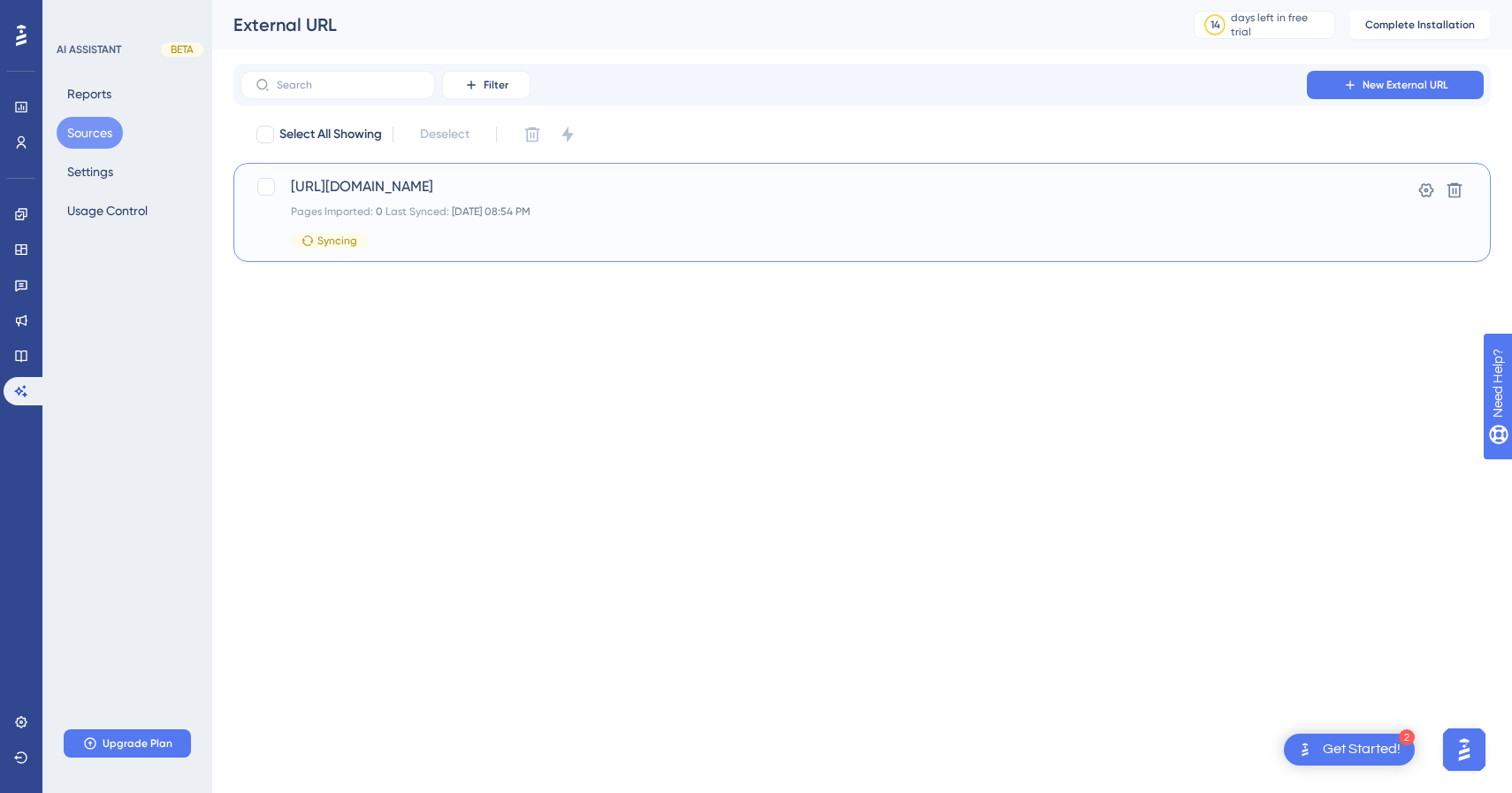
click at [606, 185] on span "[URL][DOMAIN_NAME]" at bounding box center [791, 186] width 1001 height 21
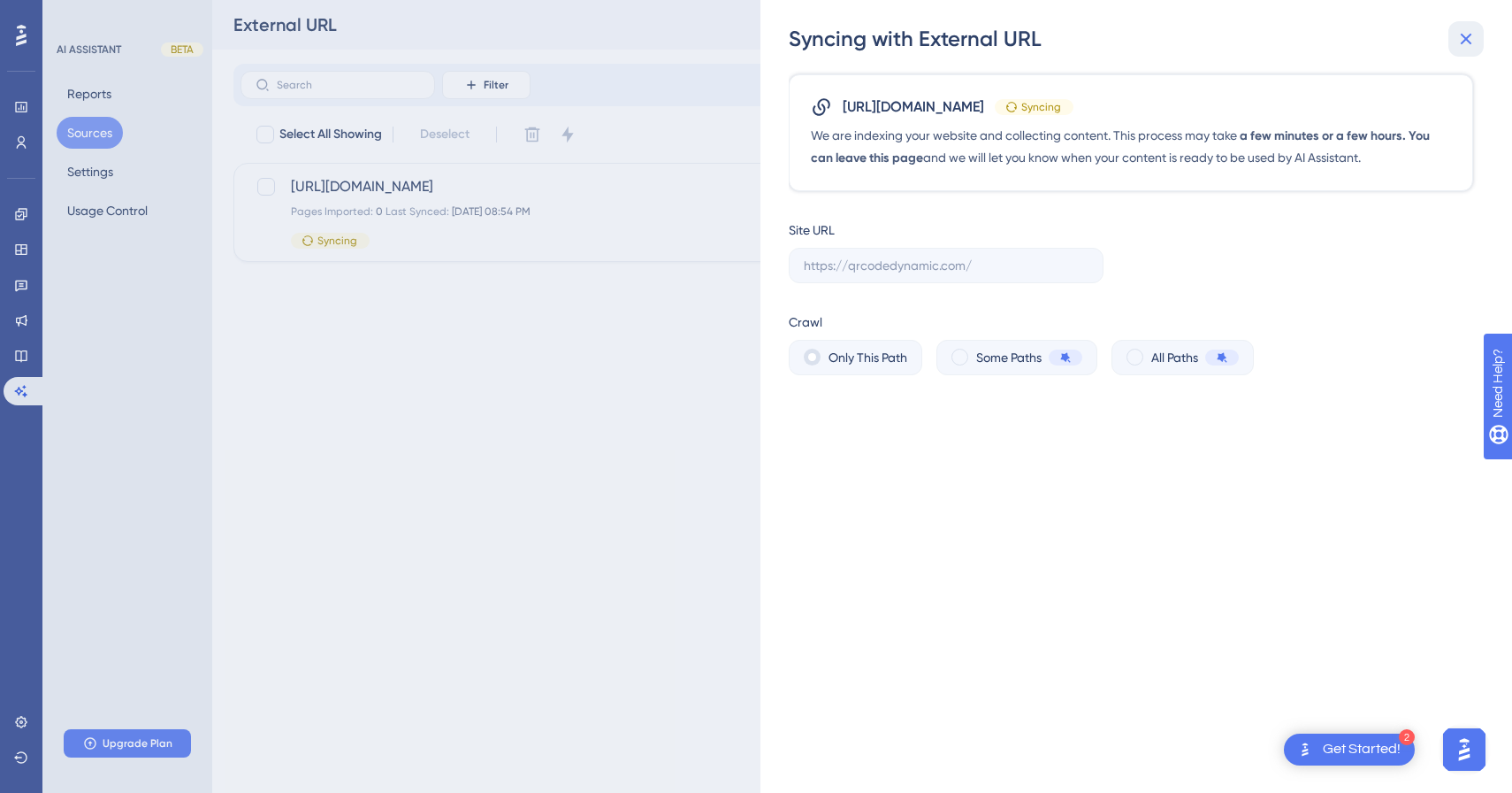
click at [1468, 39] on icon at bounding box center [1466, 39] width 21 height 21
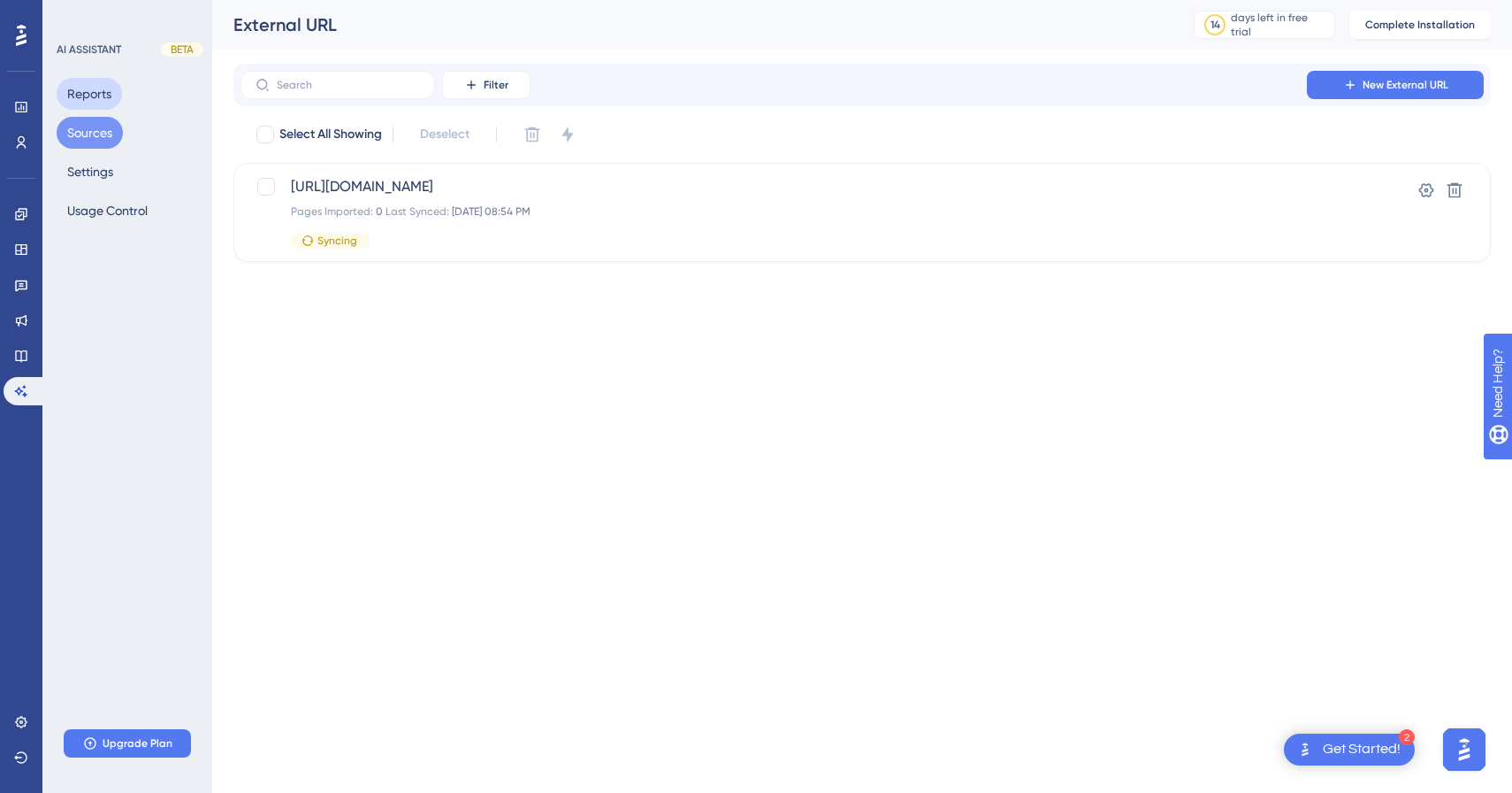
click at [59, 102] on button "Reports" at bounding box center [89, 94] width 66 height 31
